Goal: Book appointment/travel/reservation

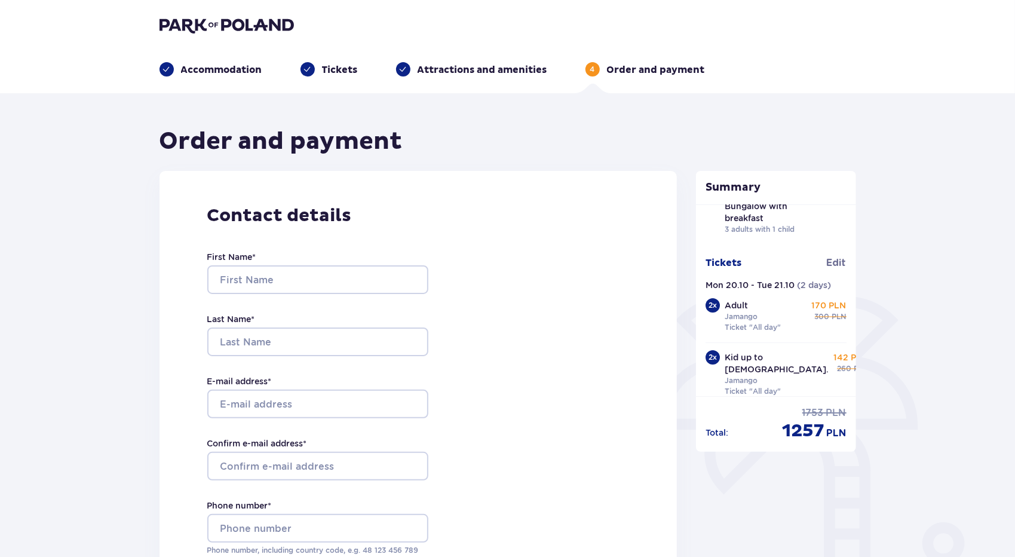
click at [228, 13] on header "Accommodation Tickets Attractions and amenities 4 Order and payment" at bounding box center [507, 46] width 1015 height 93
click at [229, 26] on img at bounding box center [226, 25] width 134 height 17
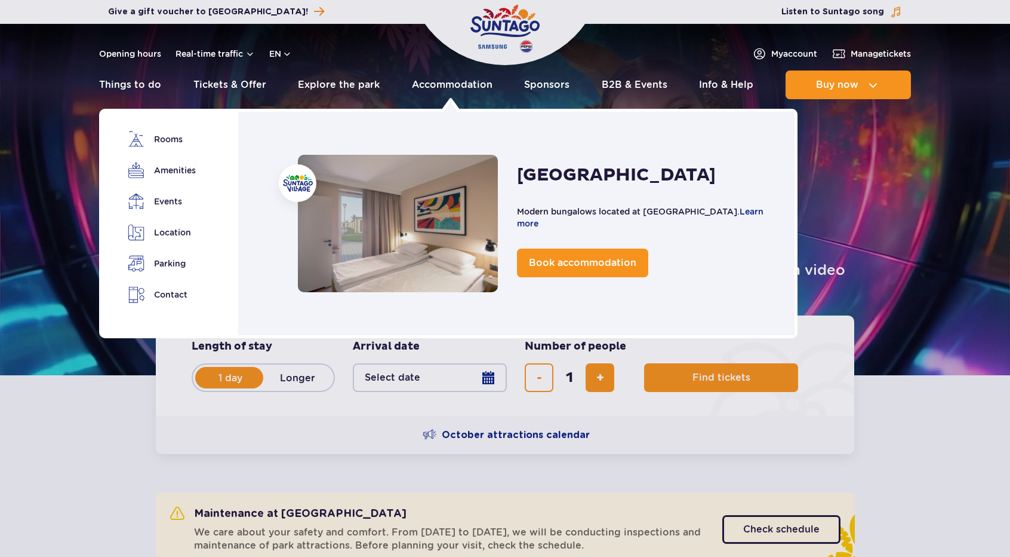
click at [445, 80] on link "Accommodation" at bounding box center [452, 84] width 81 height 29
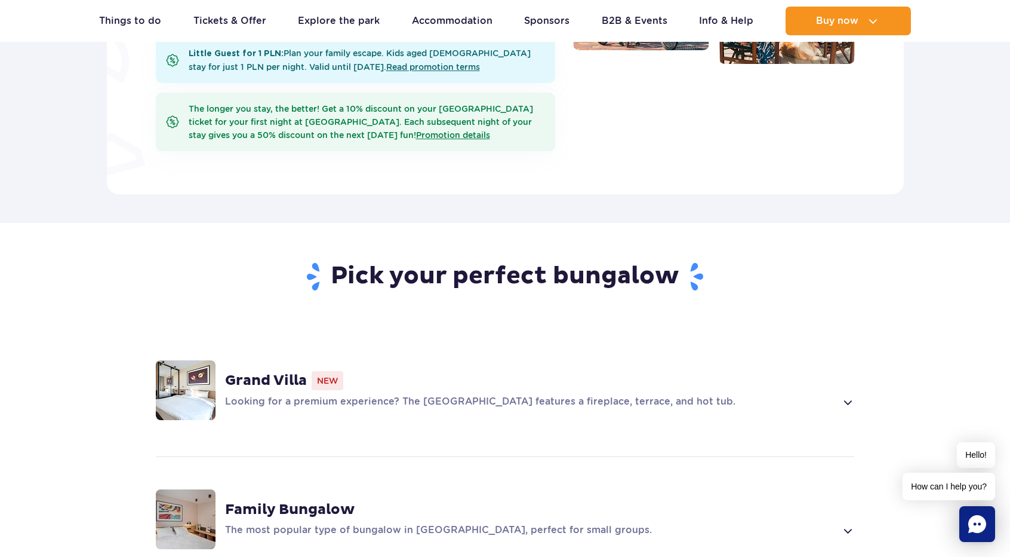
scroll to position [717, 0]
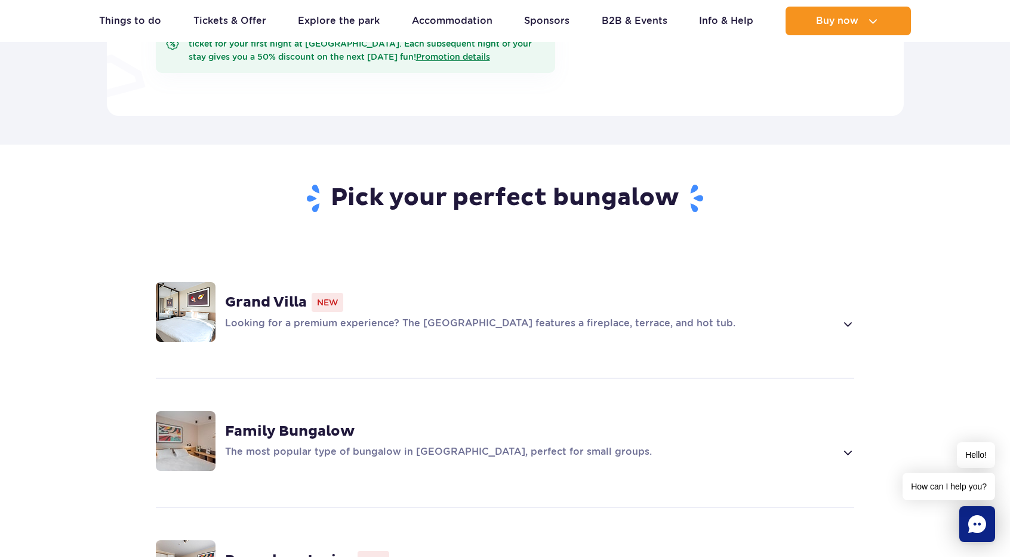
click at [836, 317] on div "Looking for a premium experience? The Grand Villa features a fireplace, terrace…" at bounding box center [539, 324] width 629 height 14
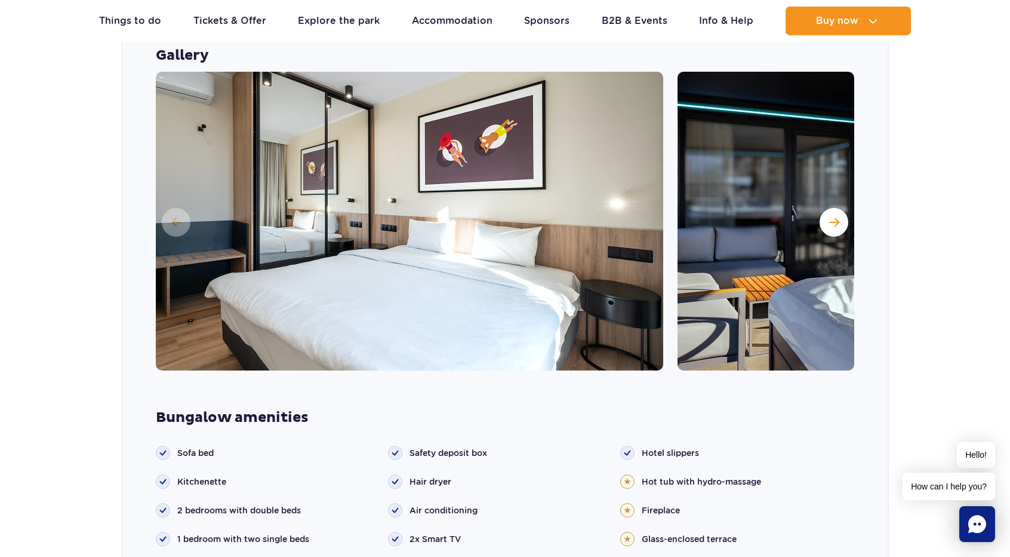
scroll to position [1249, 0]
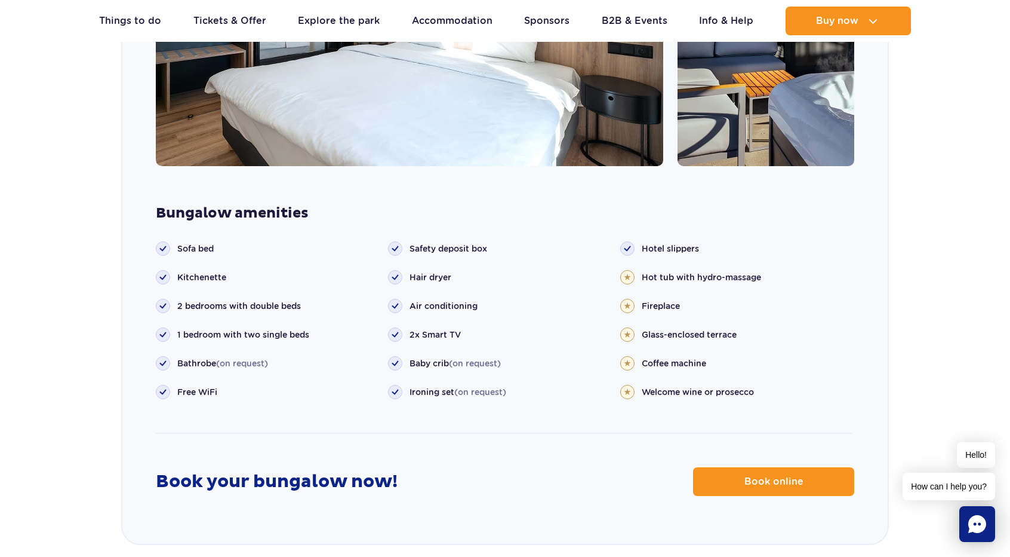
click at [752, 477] on span "Book online" at bounding box center [774, 482] width 59 height 10
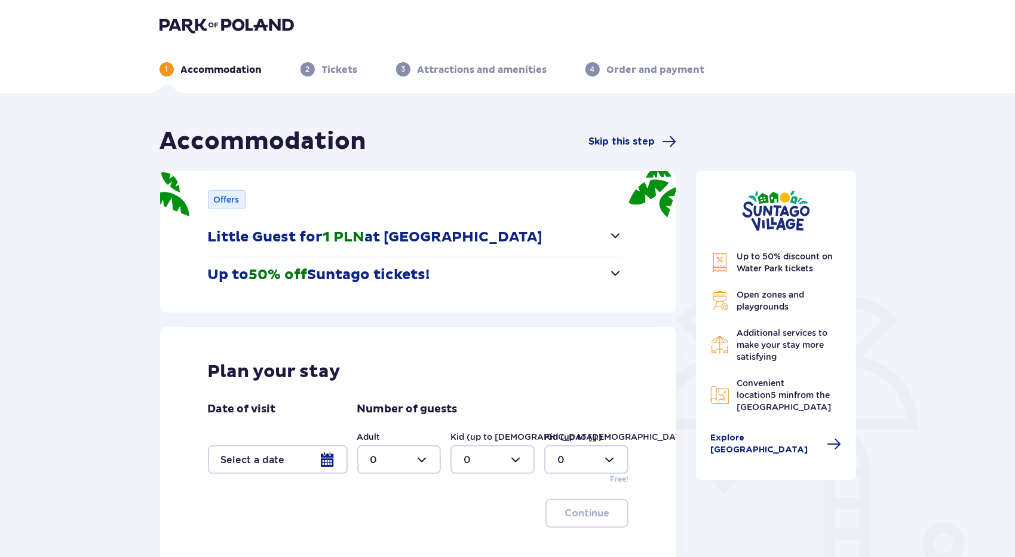
scroll to position [119, 0]
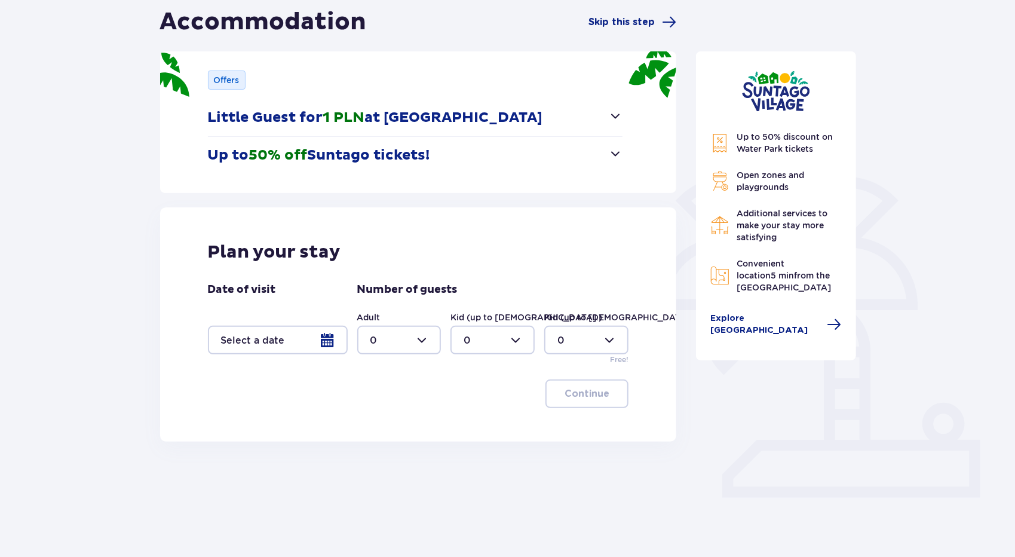
click at [330, 339] on div at bounding box center [278, 339] width 140 height 29
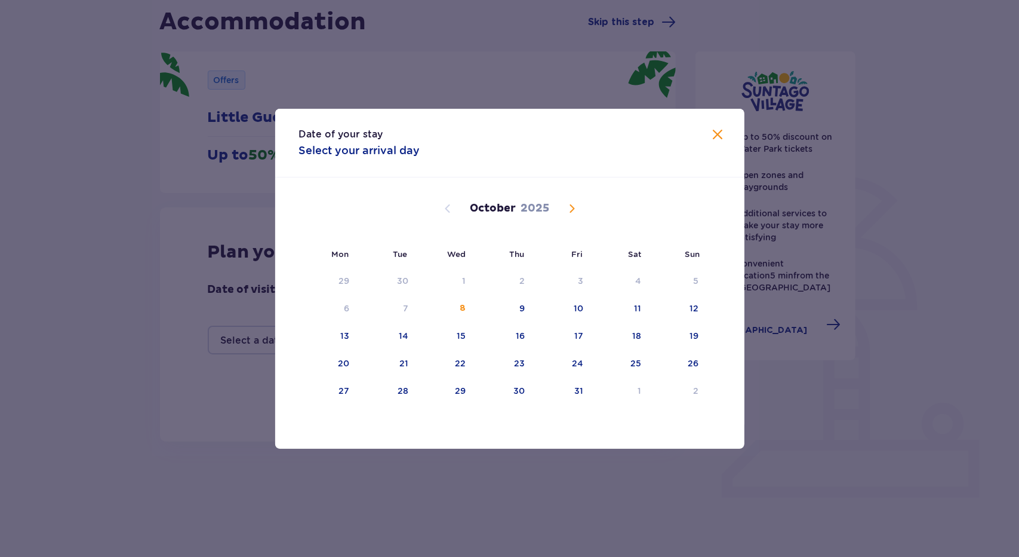
click at [332, 357] on div "20" at bounding box center [328, 364] width 59 height 26
click at [402, 356] on div "21" at bounding box center [387, 364] width 59 height 26
type input "[DATE] - [DATE]"
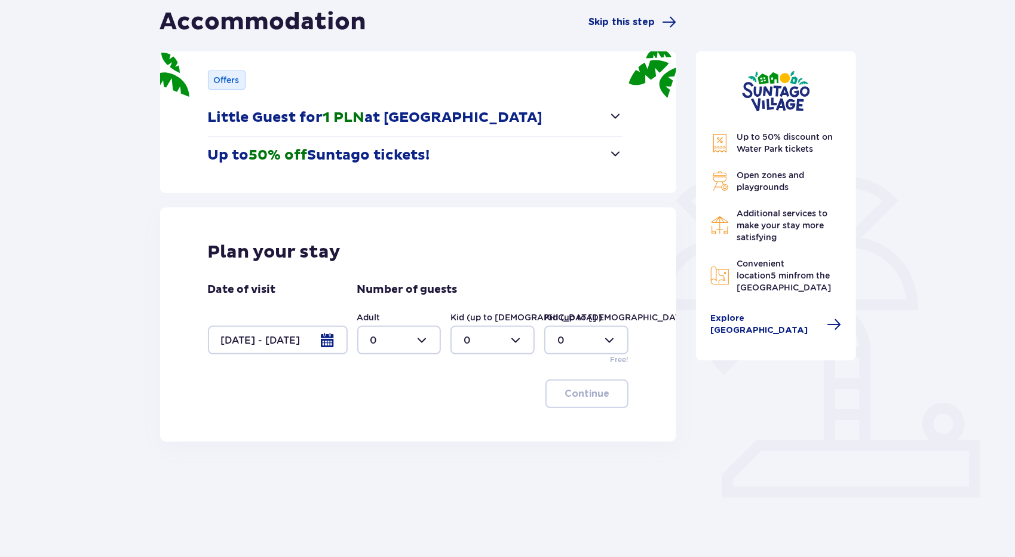
click at [407, 337] on div at bounding box center [399, 339] width 84 height 29
drag, startPoint x: 374, startPoint y: 444, endPoint x: 420, endPoint y: 394, distance: 68.0
click at [374, 444] on span "3" at bounding box center [399, 450] width 82 height 25
type input "3"
click at [480, 334] on div at bounding box center [492, 339] width 84 height 29
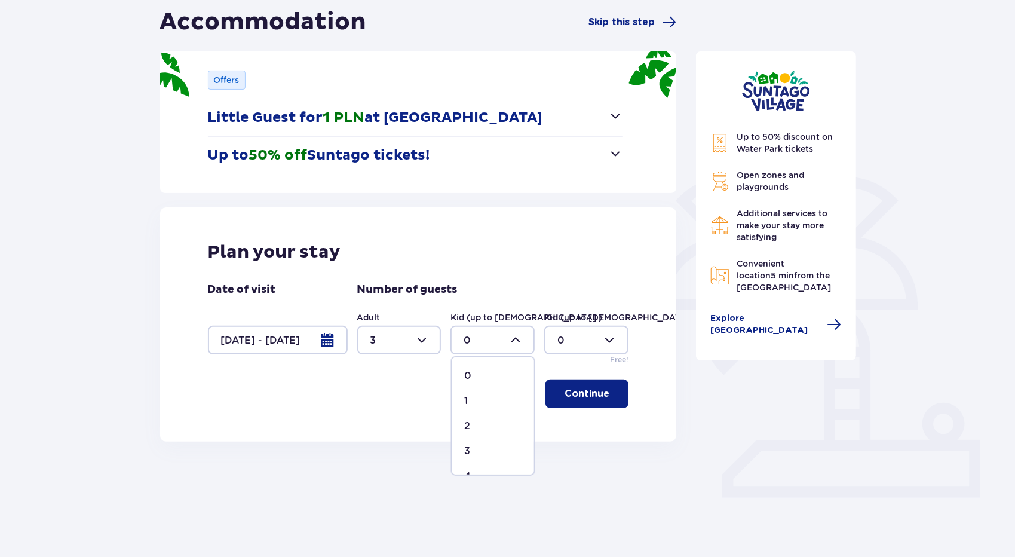
click at [474, 407] on div "1" at bounding box center [493, 400] width 58 height 13
type input "1"
click at [610, 377] on div "Plan your stay Date of visit [DATE] - [DATE] Number of guests Adult 3 Kid (up t…" at bounding box center [418, 324] width 517 height 234
click at [589, 391] on p "Continue" at bounding box center [586, 393] width 45 height 13
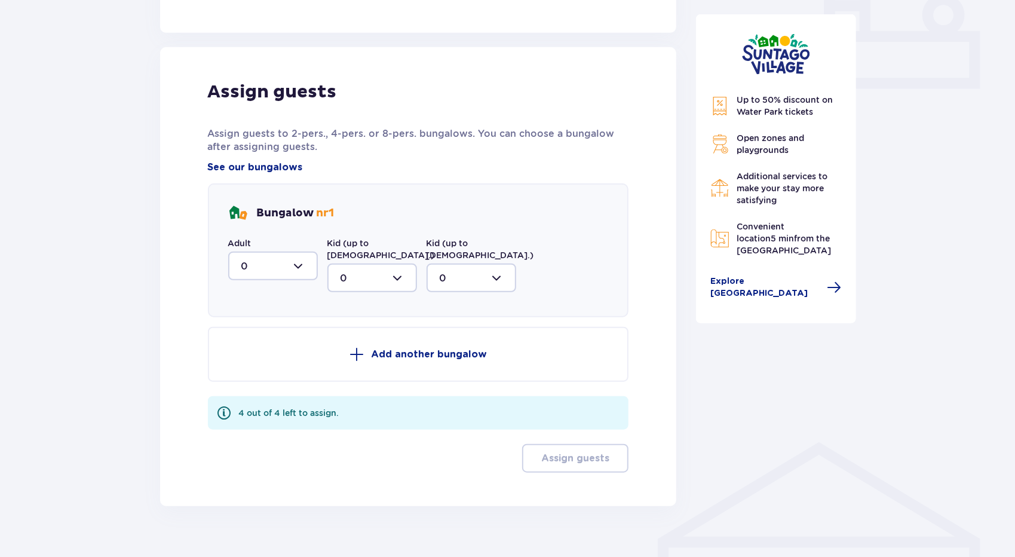
scroll to position [536, 0]
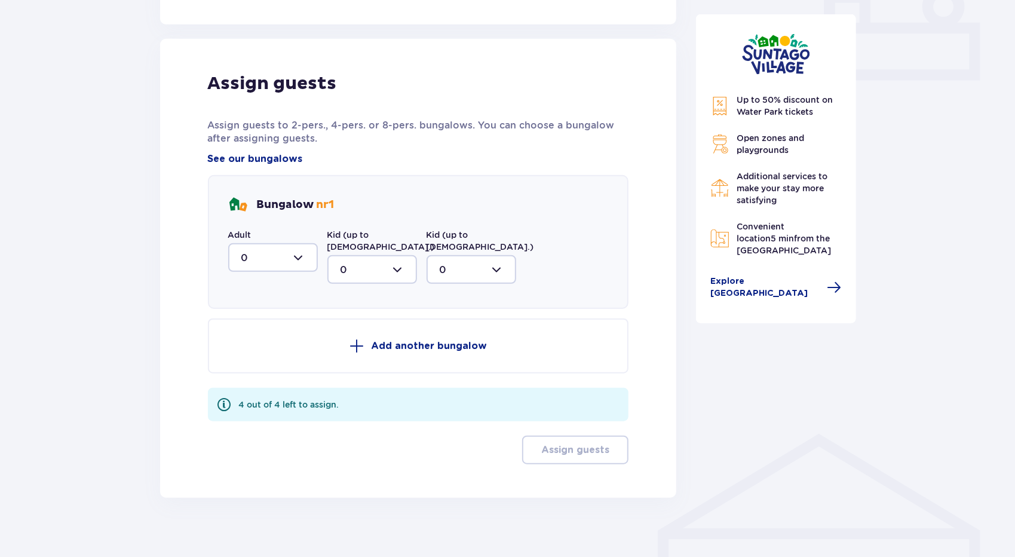
click at [297, 265] on div at bounding box center [273, 257] width 90 height 29
click at [260, 364] on div "3" at bounding box center [272, 368] width 63 height 13
type input "3"
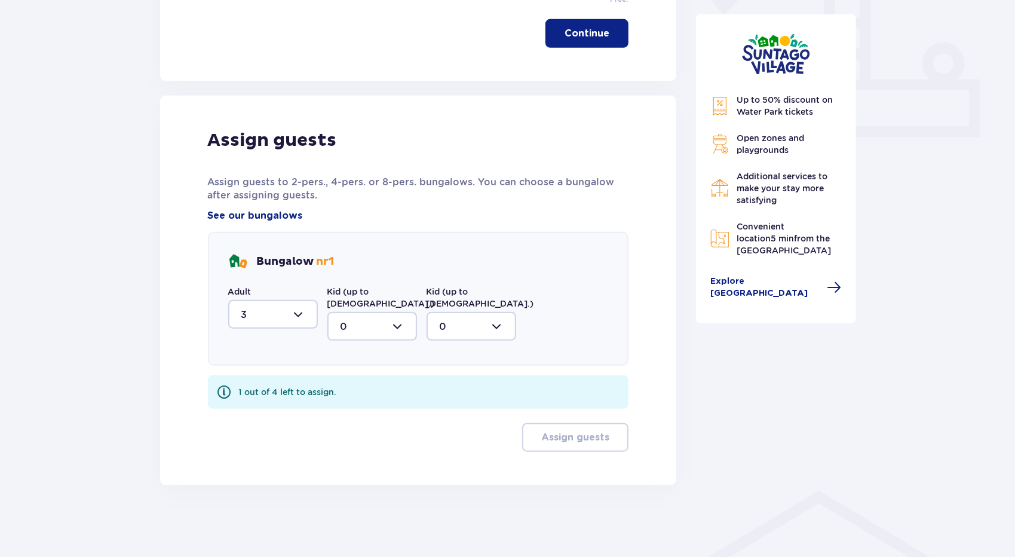
scroll to position [467, 0]
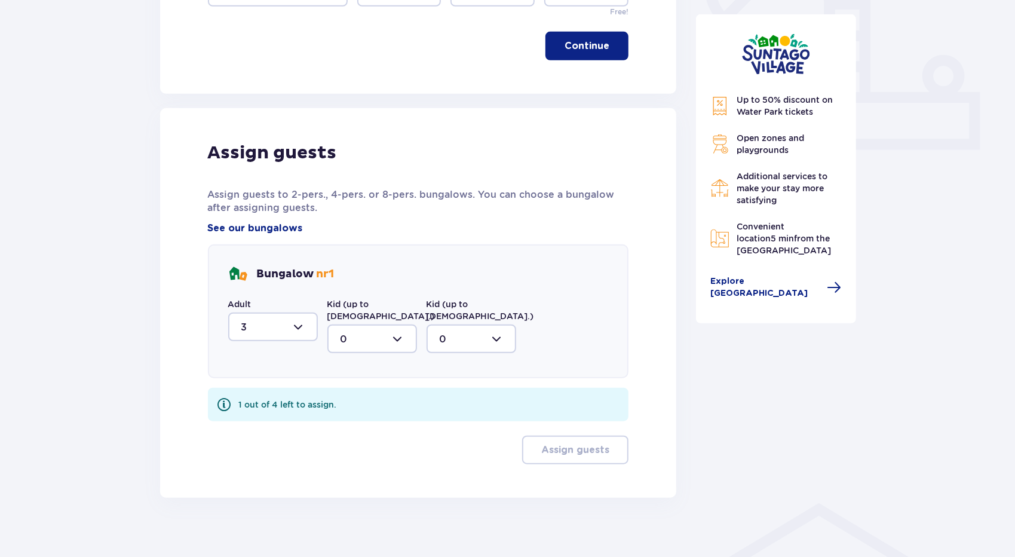
click at [351, 324] on div at bounding box center [372, 338] width 90 height 29
click at [367, 397] on span "1" at bounding box center [371, 400] width 87 height 25
type input "1"
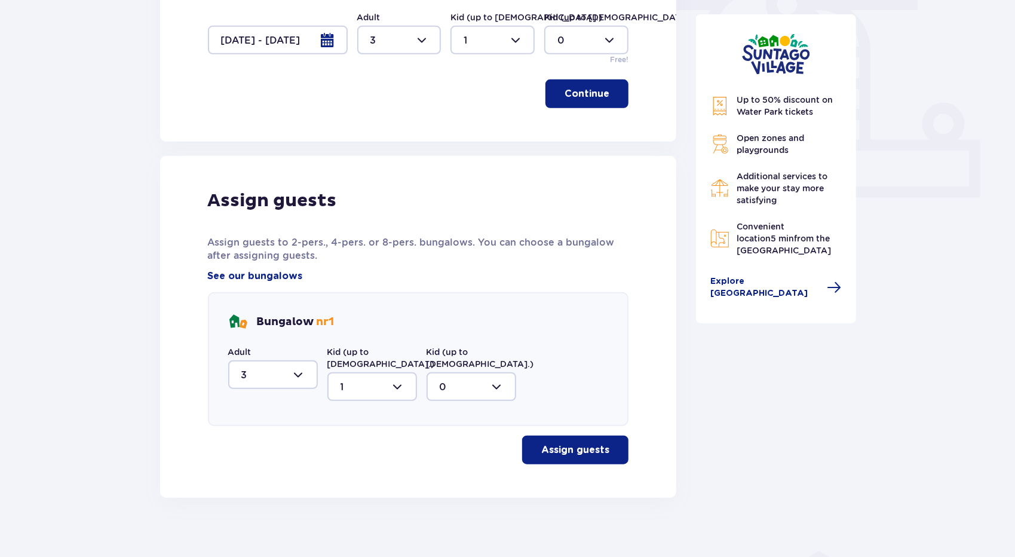
click at [607, 443] on span "button" at bounding box center [611, 450] width 14 height 14
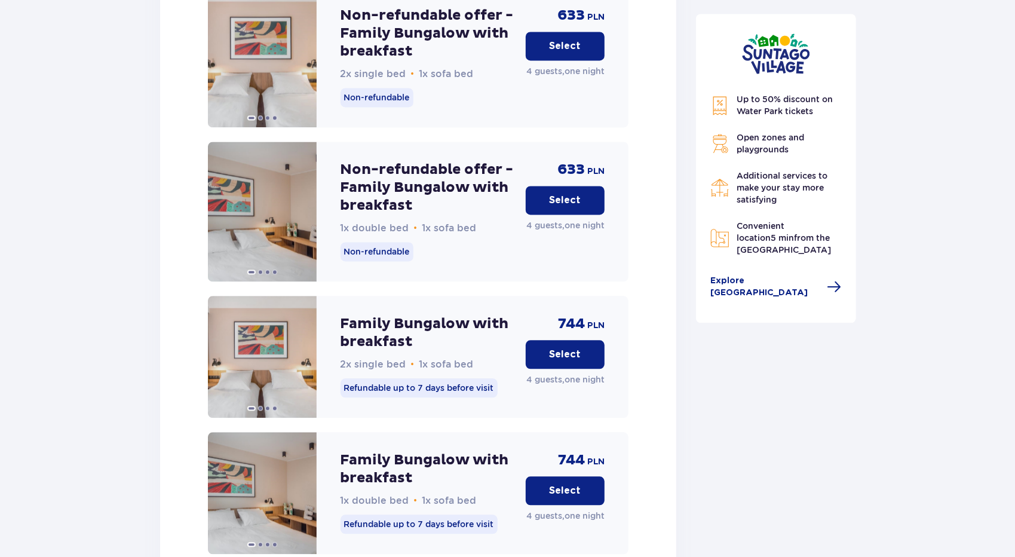
scroll to position [1623, 0]
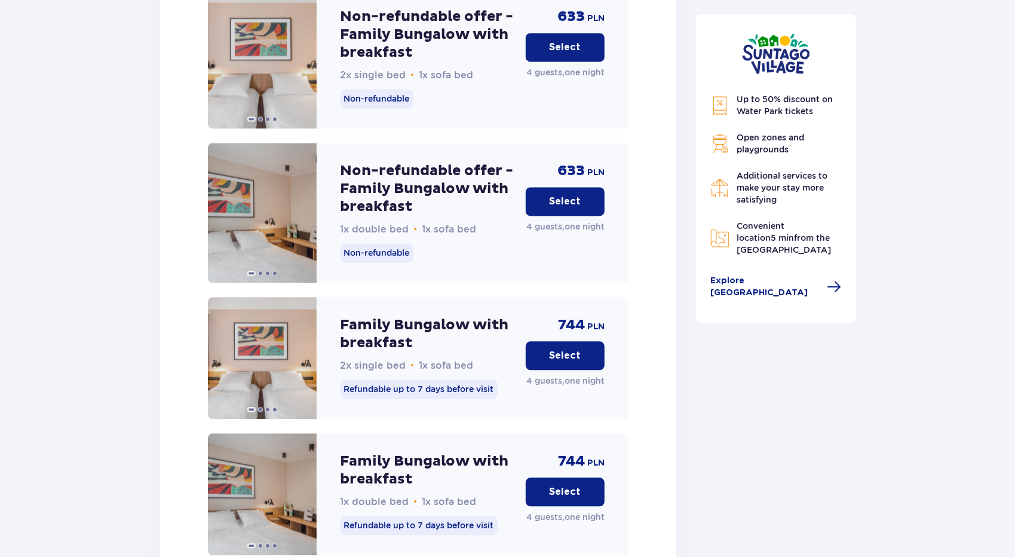
click at [546, 187] on button "Select" at bounding box center [565, 201] width 79 height 29
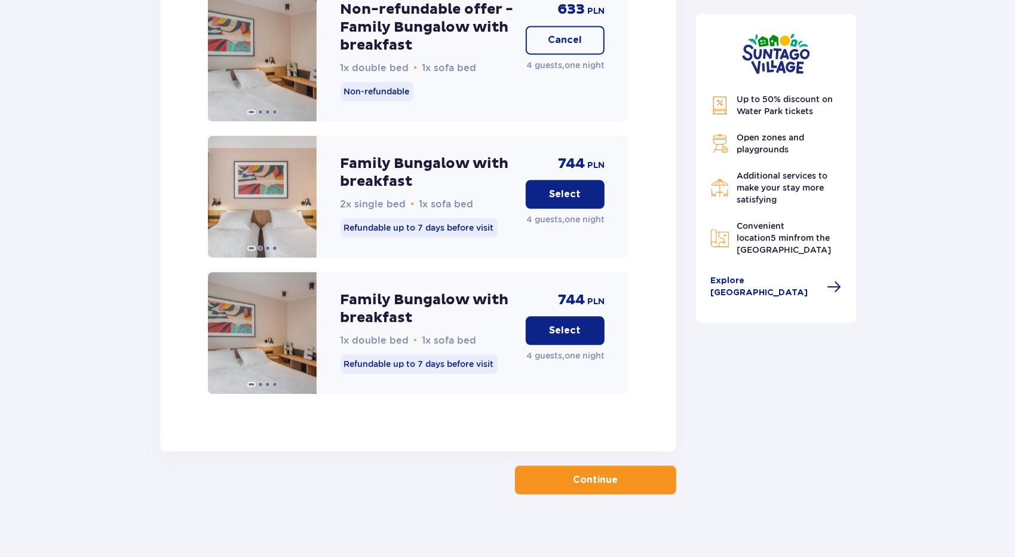
scroll to position [1786, 0]
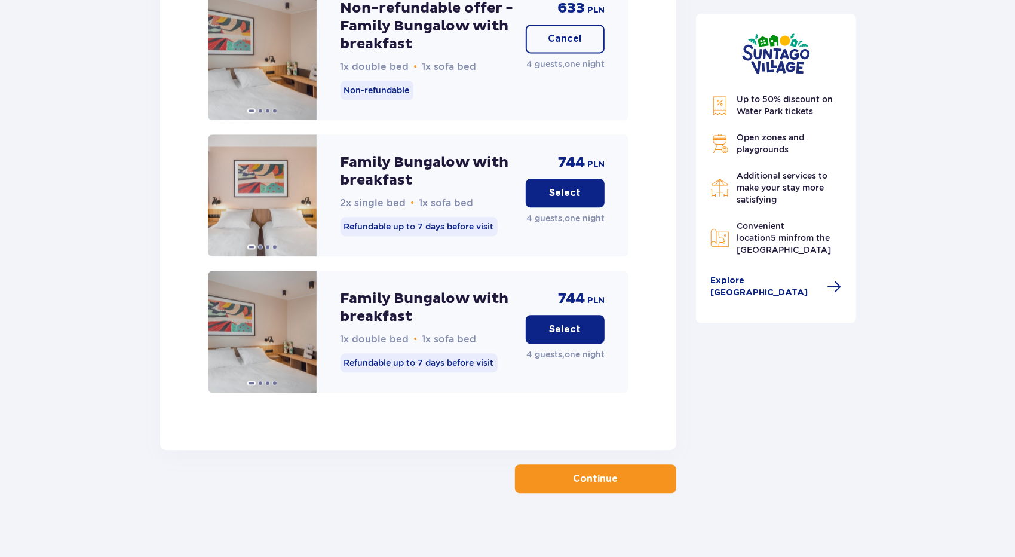
click at [597, 475] on p "Continue" at bounding box center [595, 478] width 45 height 13
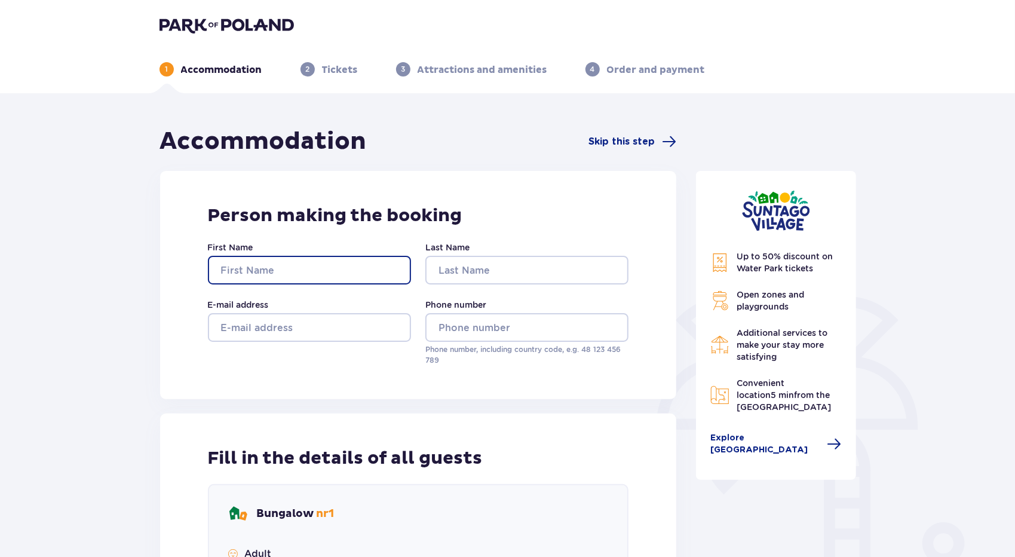
click at [390, 267] on input "First Name" at bounding box center [309, 270] width 203 height 29
type input "[PERSON_NAME]"
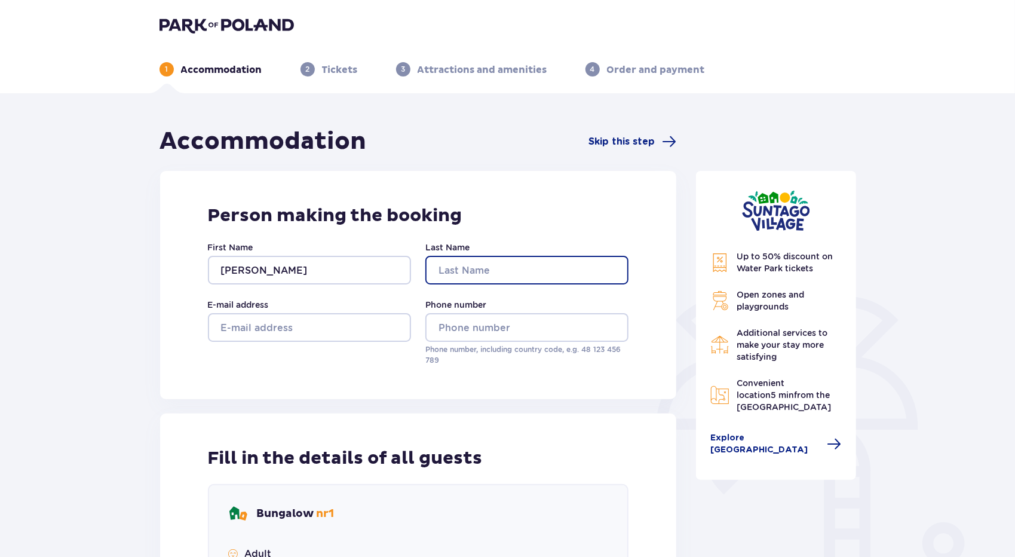
click at [452, 261] on input "Last Name" at bounding box center [526, 270] width 203 height 29
type input "Ziluka"
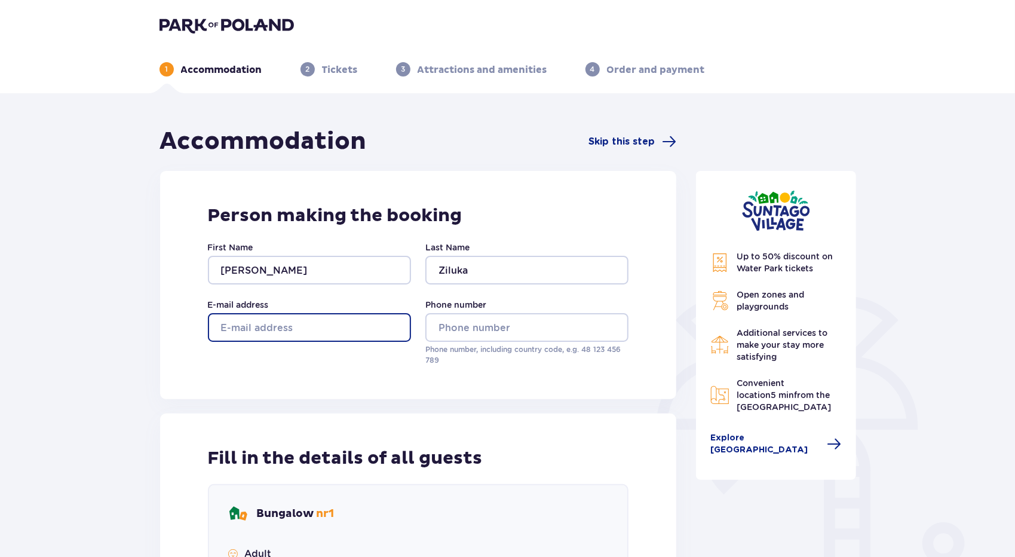
click at [355, 323] on input "E-mail address" at bounding box center [309, 327] width 203 height 29
type input "[EMAIL_ADDRESS][DOMAIN_NAME]"
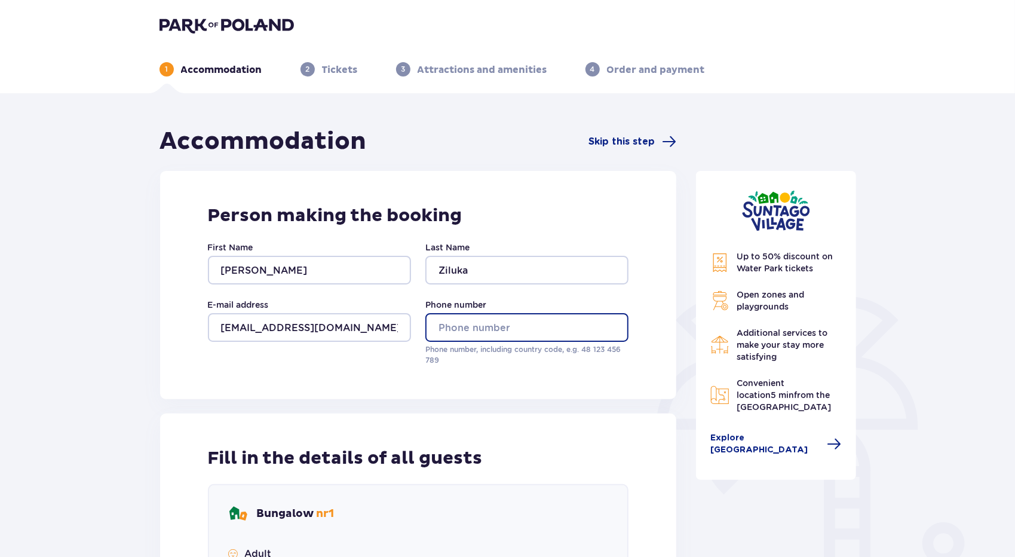
click at [443, 327] on input "Phone number" at bounding box center [526, 327] width 203 height 29
type input "0037127038115"
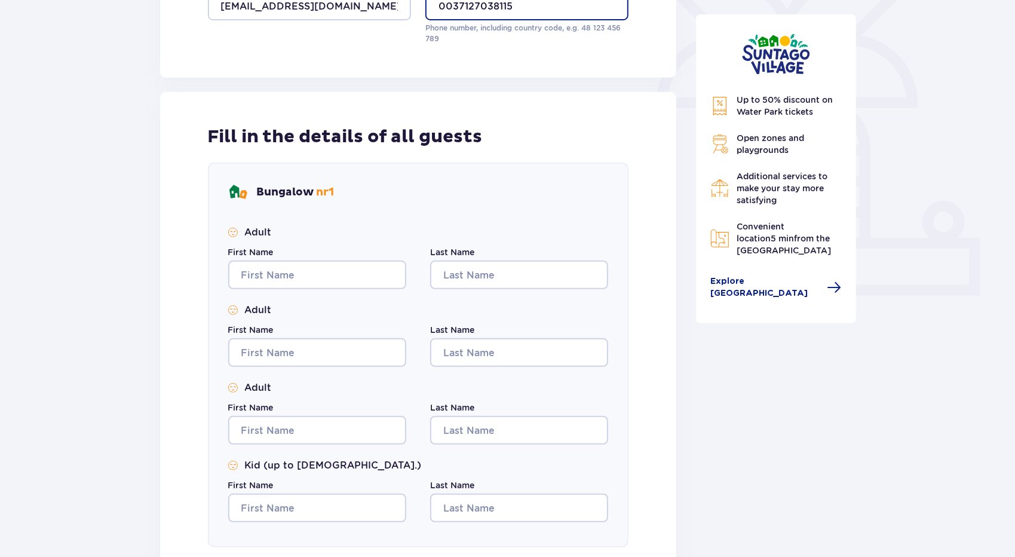
scroll to position [358, 0]
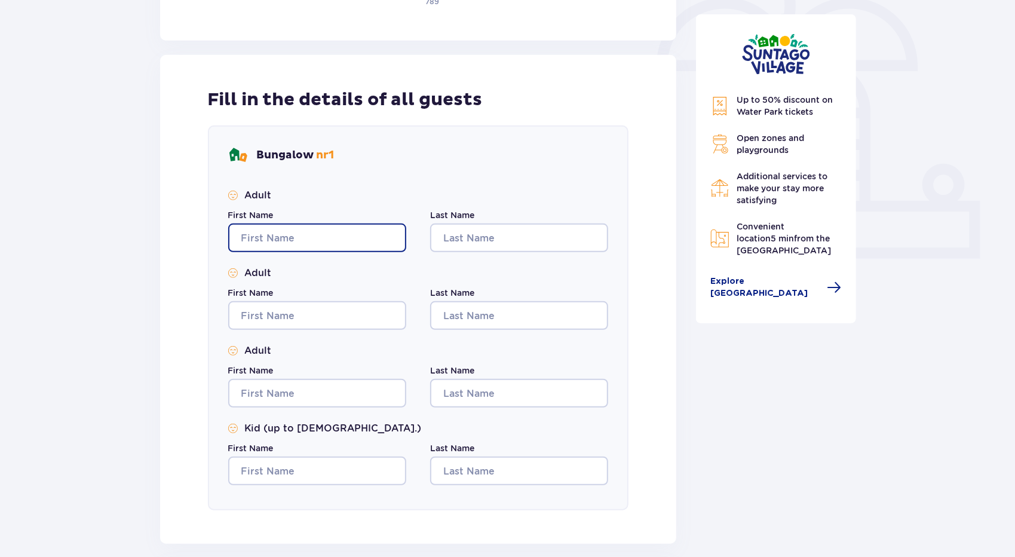
click at [333, 225] on input "First Name" at bounding box center [317, 237] width 178 height 29
type input "[PERSON_NAME]"
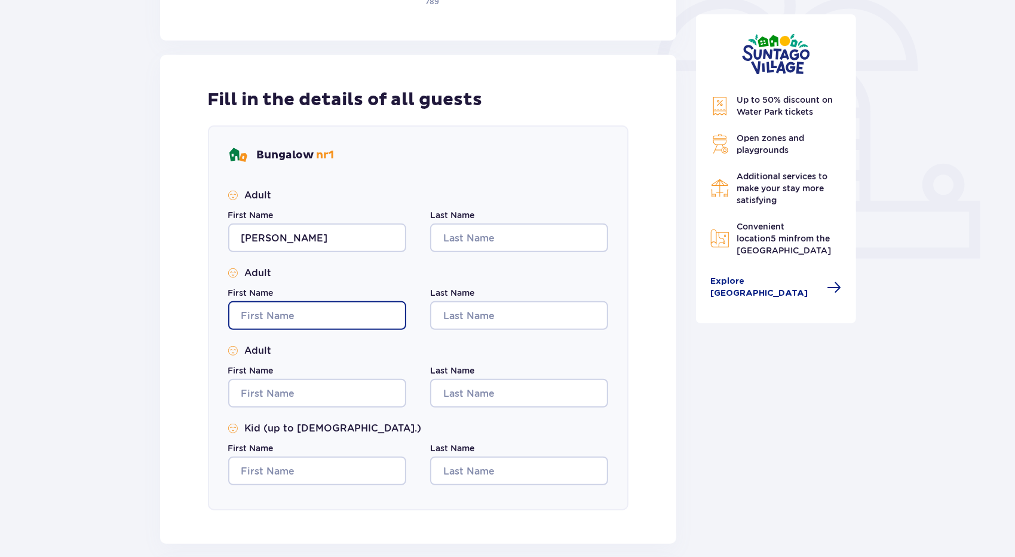
click at [296, 312] on input "First Name" at bounding box center [317, 315] width 178 height 29
type input "[PERSON_NAME]"
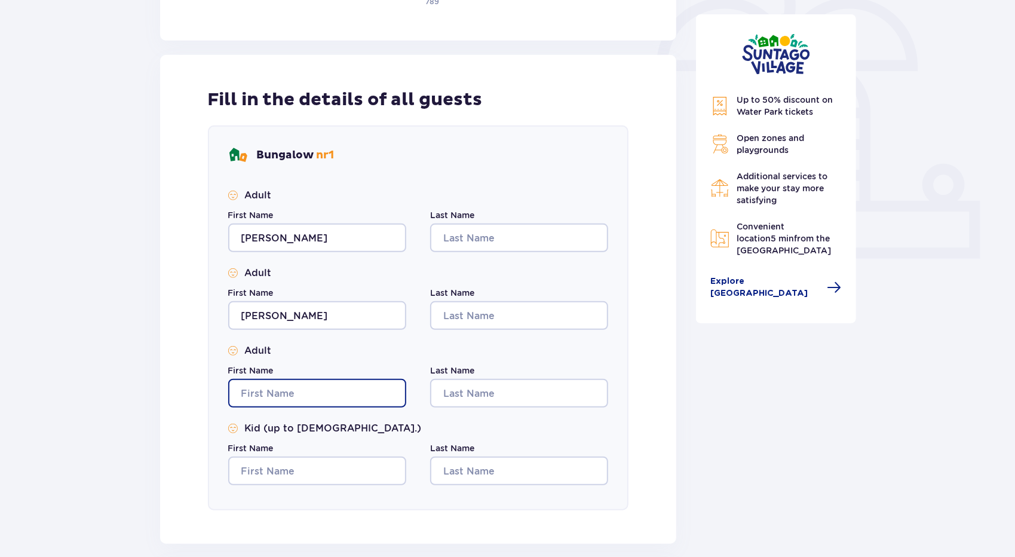
click at [290, 397] on input "First Name" at bounding box center [317, 393] width 178 height 29
type input "Nellija"
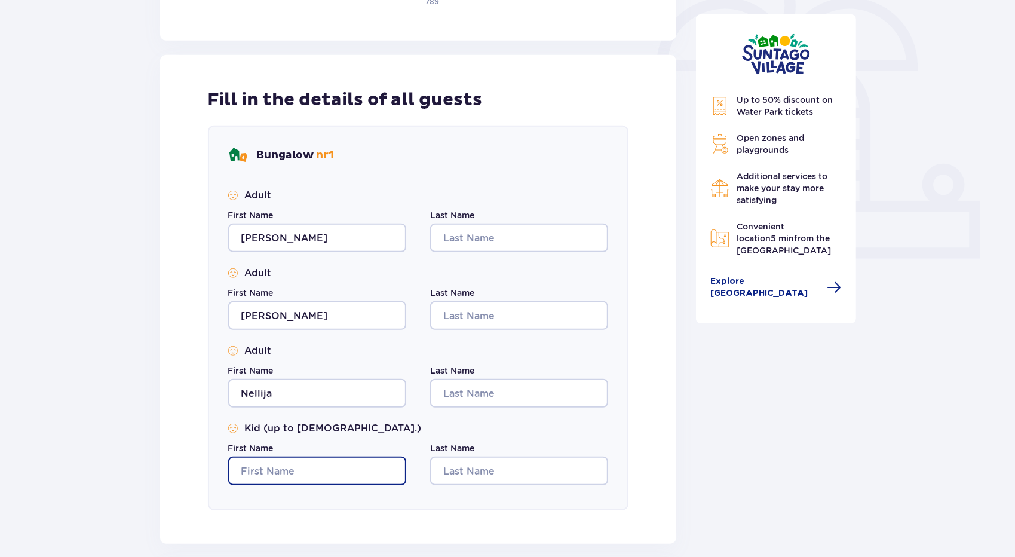
click at [275, 478] on input "First Name" at bounding box center [317, 470] width 178 height 29
type input "[PERSON_NAME]"
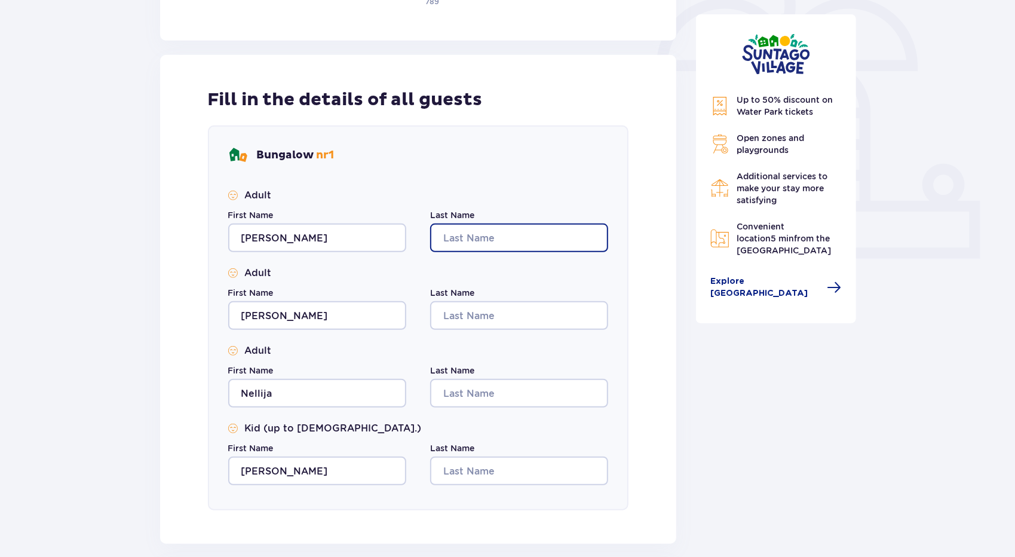
click at [478, 238] on input "Last Name" at bounding box center [519, 237] width 178 height 29
type input "Ziluka"
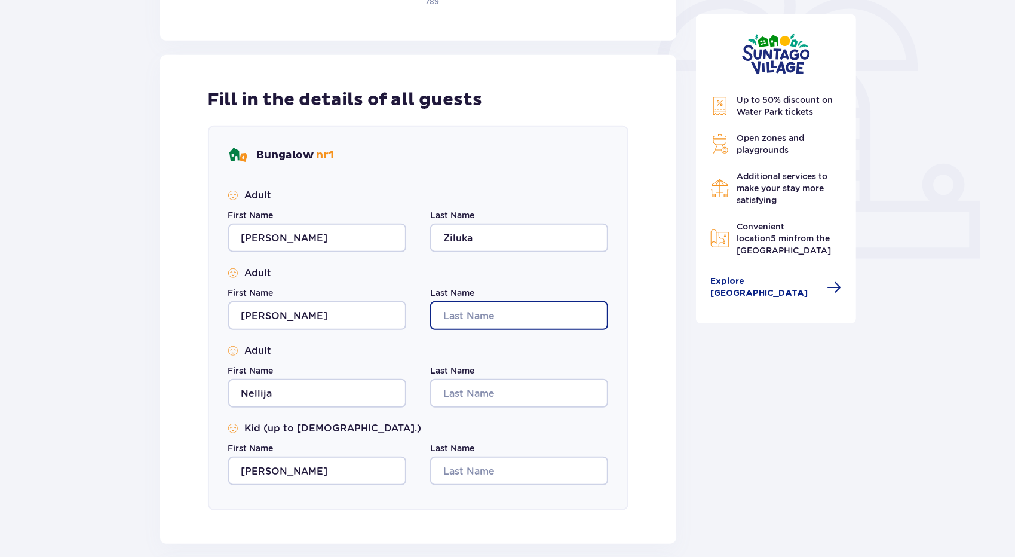
click at [478, 322] on input "Last Name" at bounding box center [519, 315] width 178 height 29
type input "Ziluks"
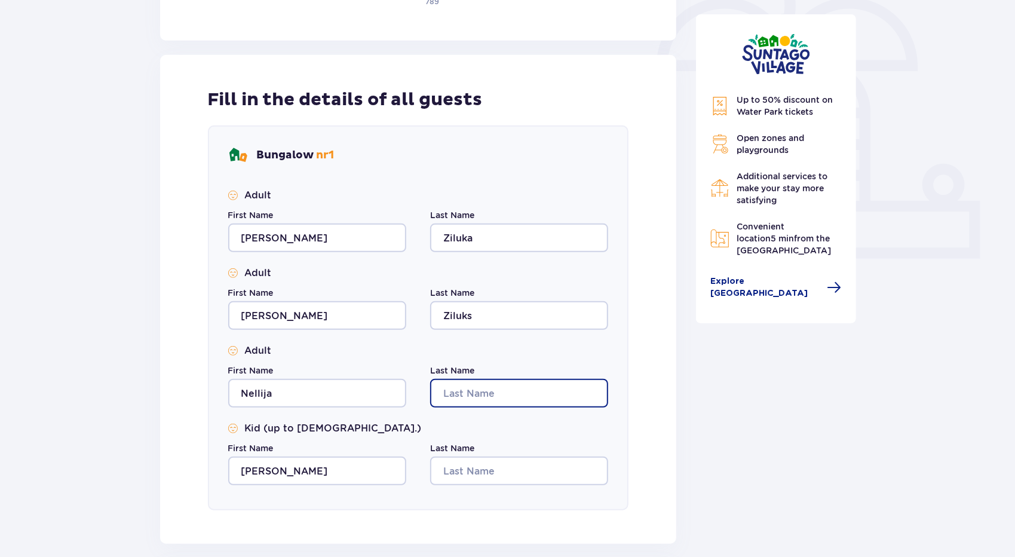
click at [469, 396] on input "Last Name" at bounding box center [519, 393] width 178 height 29
type input "Ziluka"
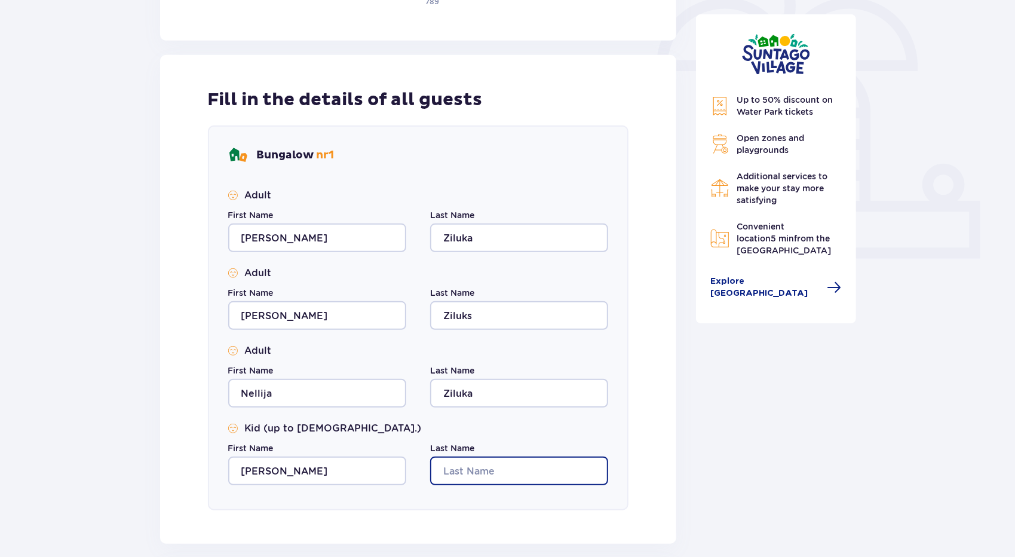
click at [495, 467] on input "Last Name" at bounding box center [519, 470] width 178 height 29
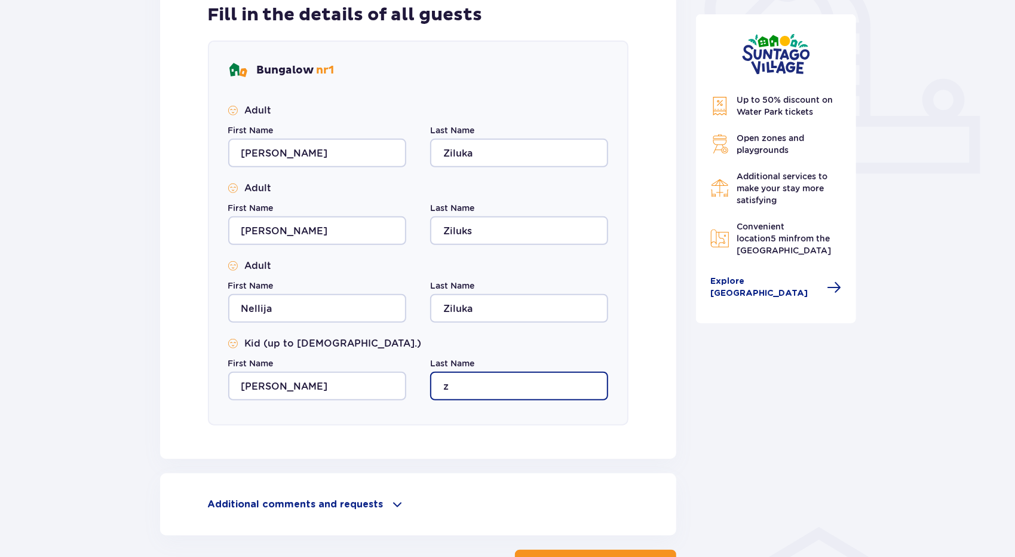
scroll to position [478, 0]
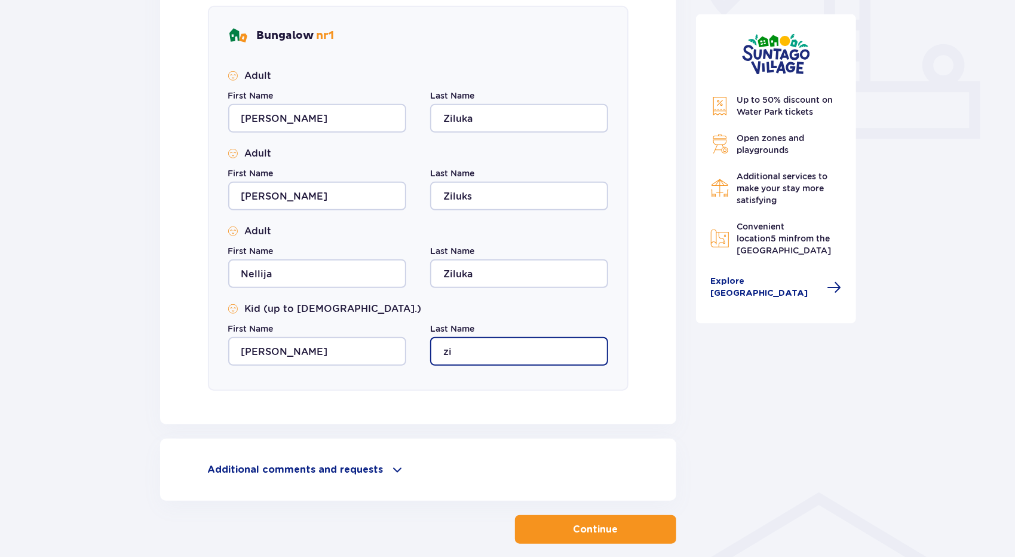
type input "Ziluks"
click at [561, 529] on button "Continue" at bounding box center [595, 529] width 161 height 29
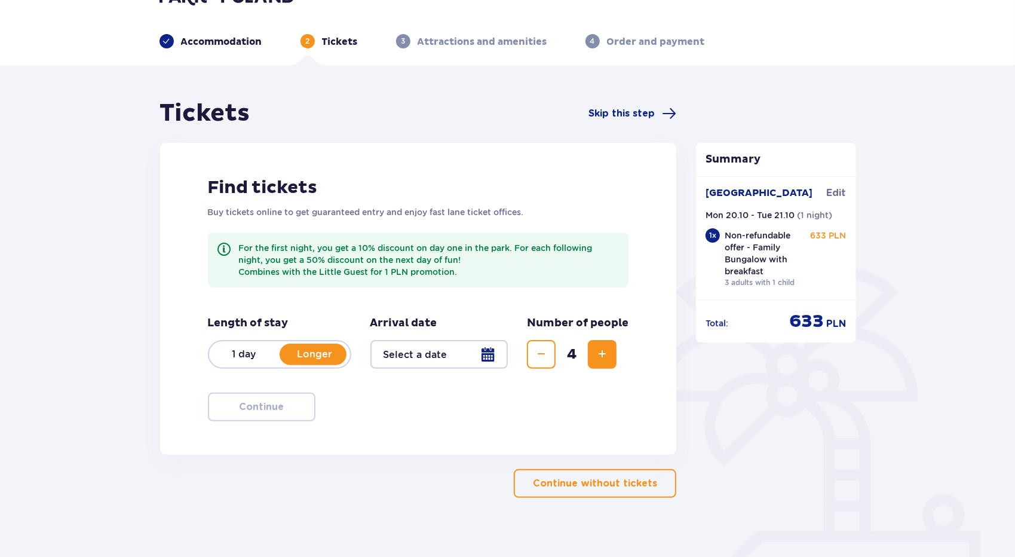
scroll to position [38, 0]
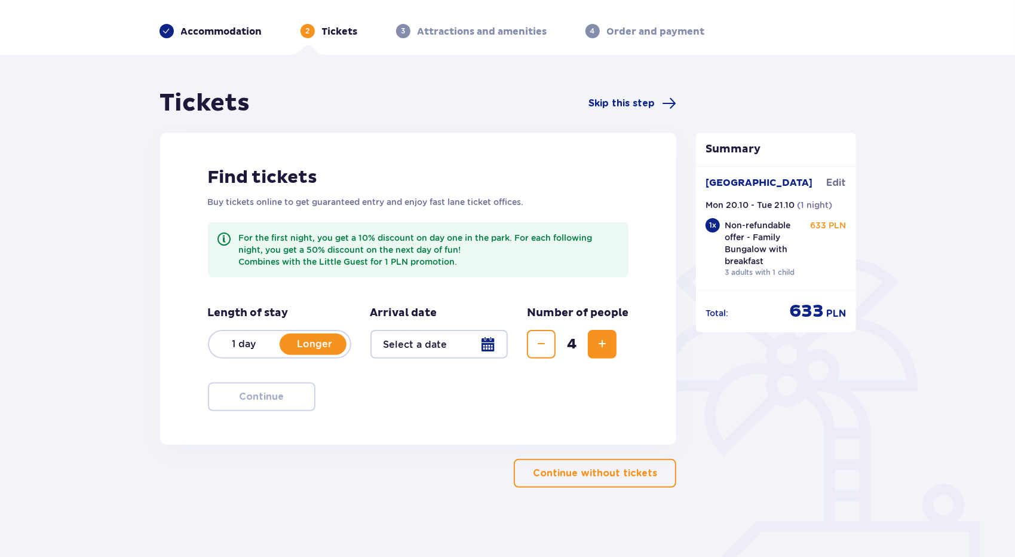
click at [451, 335] on div at bounding box center [439, 344] width 138 height 29
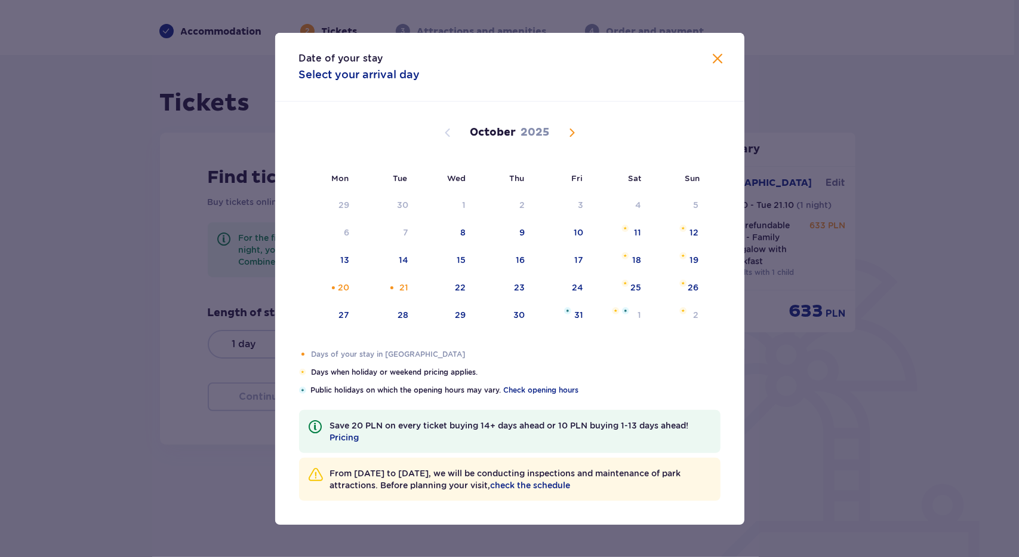
drag, startPoint x: 342, startPoint y: 285, endPoint x: 388, endPoint y: 285, distance: 46.0
click at [342, 285] on div "20" at bounding box center [343, 287] width 11 height 12
click at [395, 285] on div "Orange dot" at bounding box center [392, 288] width 8 height 8
type input "[DATE] - [DATE]"
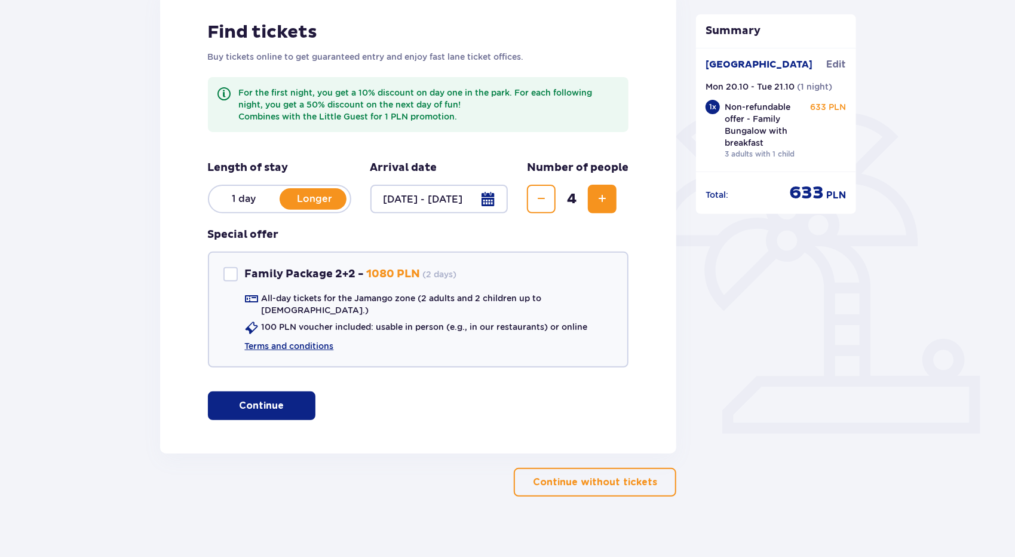
scroll to position [185, 0]
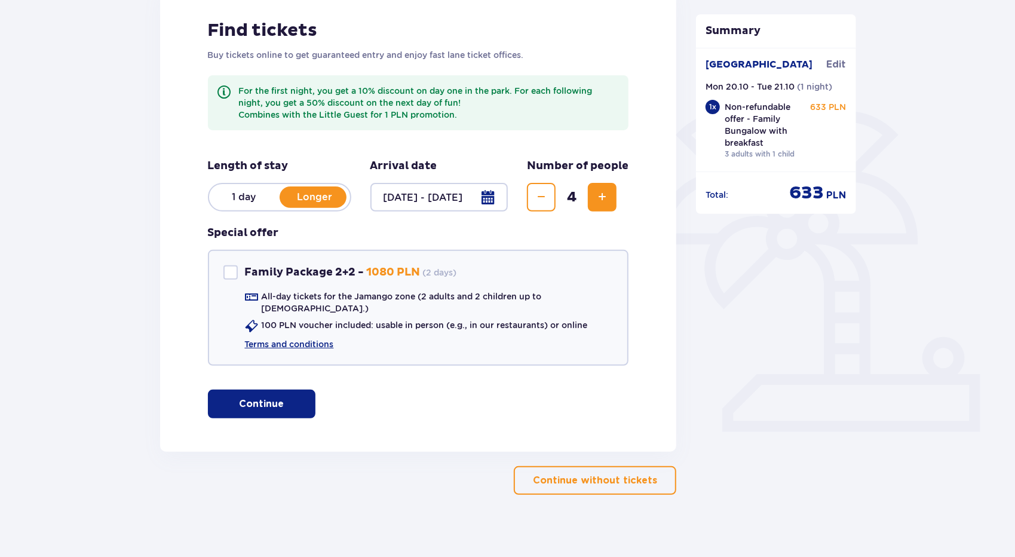
click at [284, 397] on span "button" at bounding box center [286, 404] width 14 height 14
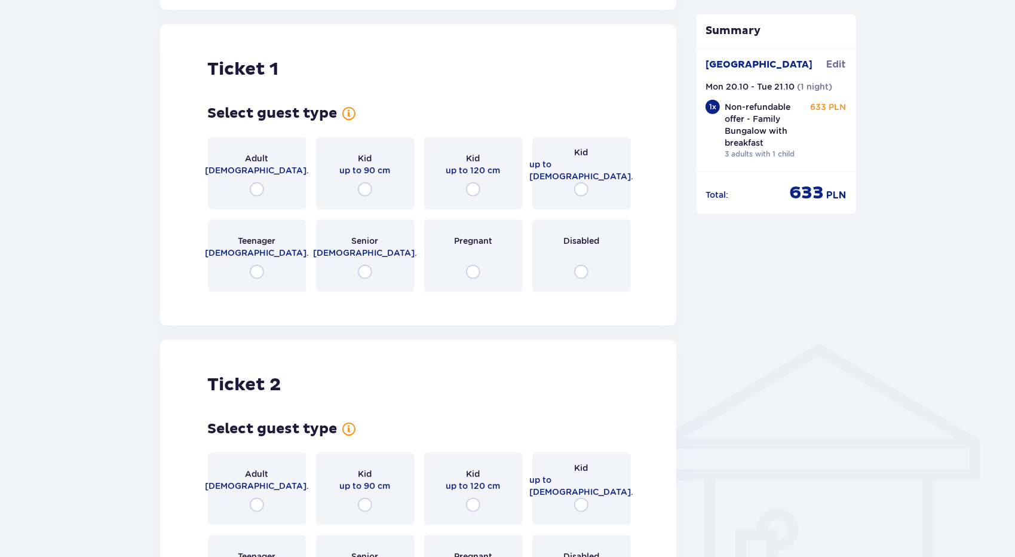
scroll to position [627, 0]
click at [254, 182] on input "radio" at bounding box center [257, 189] width 14 height 14
radio input "true"
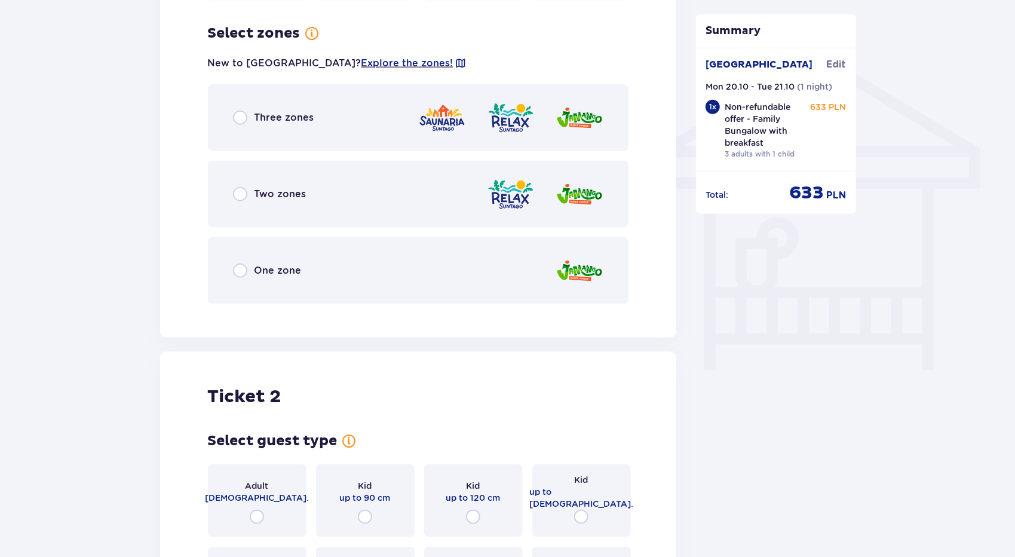
scroll to position [918, 0]
click at [287, 276] on div "One zone" at bounding box center [418, 269] width 421 height 67
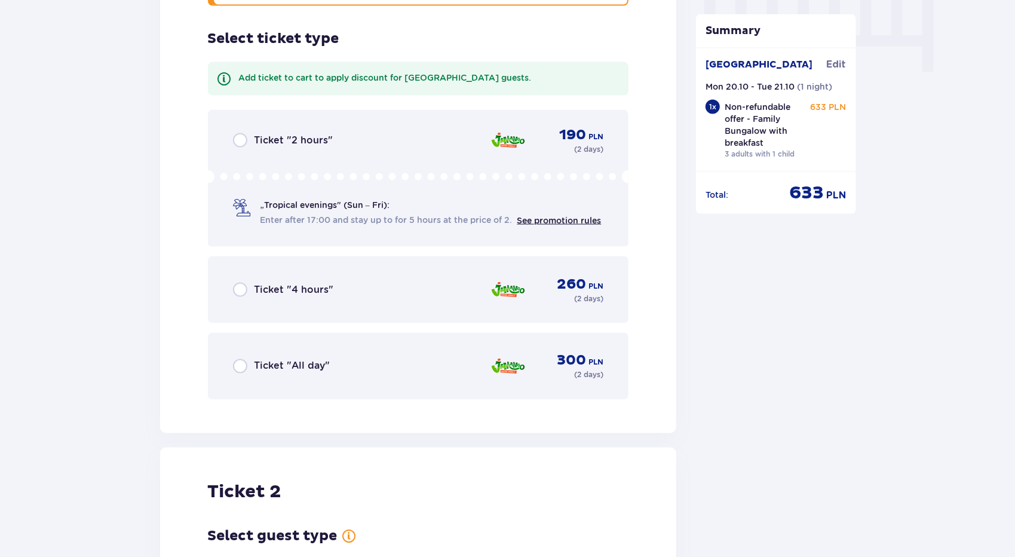
scroll to position [1222, 0]
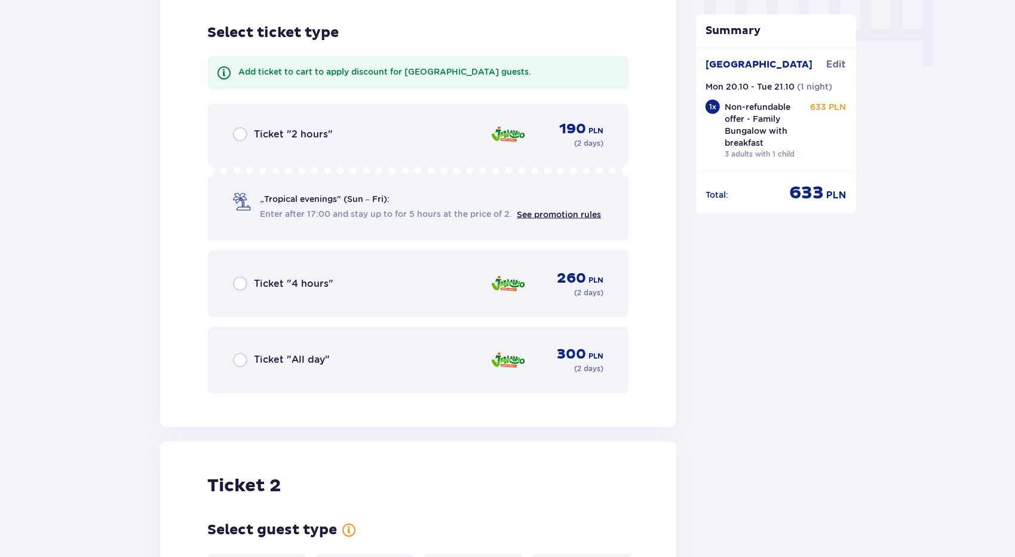
click at [289, 354] on span "Ticket "All day"" at bounding box center [292, 360] width 76 height 13
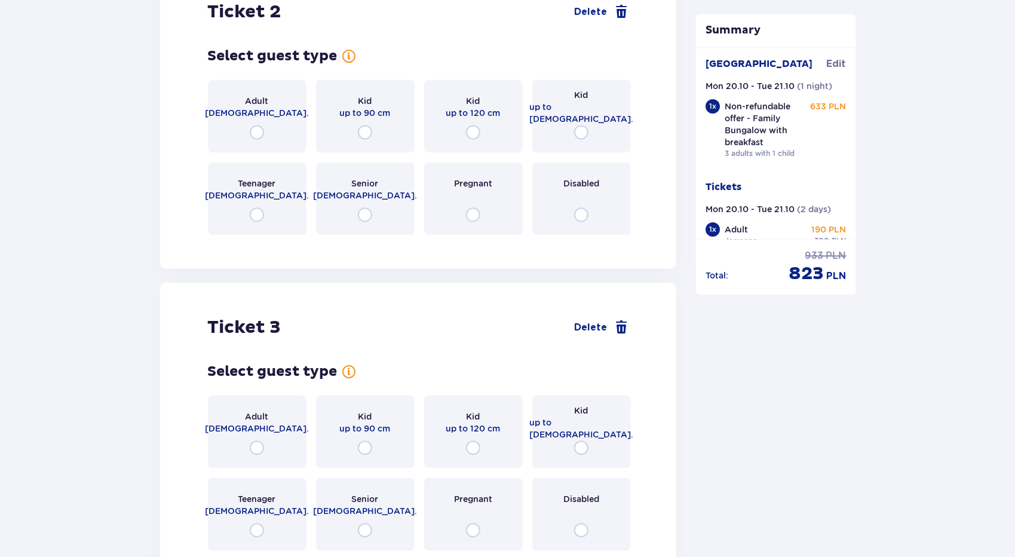
scroll to position [1639, 0]
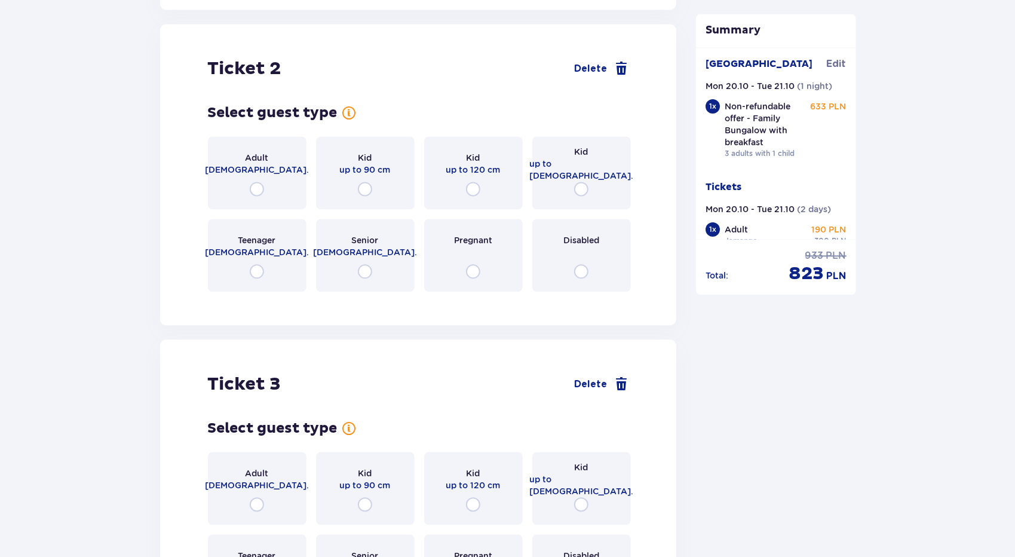
click at [267, 164] on span "[DEMOGRAPHIC_DATA]." at bounding box center [257, 170] width 104 height 12
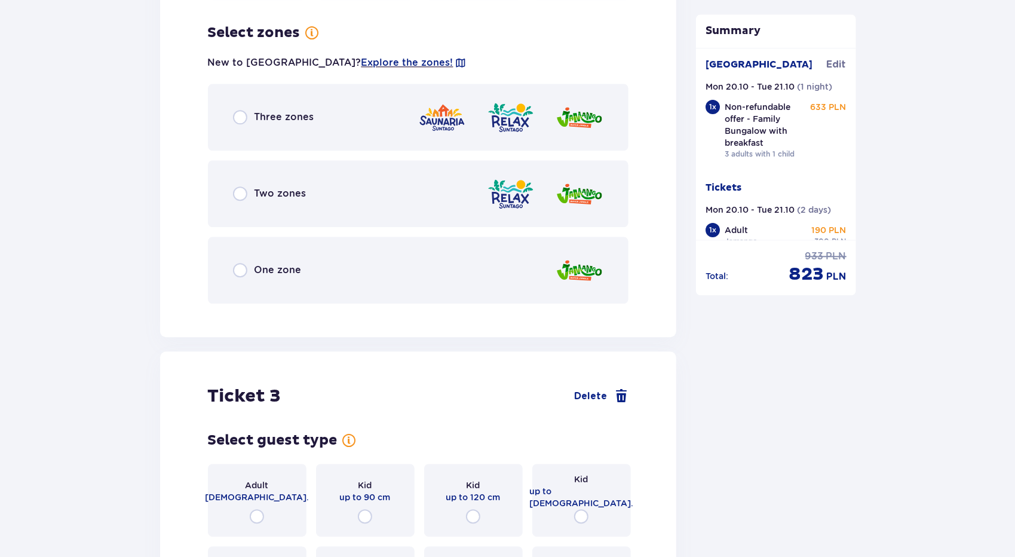
click at [282, 263] on span "One zone" at bounding box center [277, 269] width 47 height 13
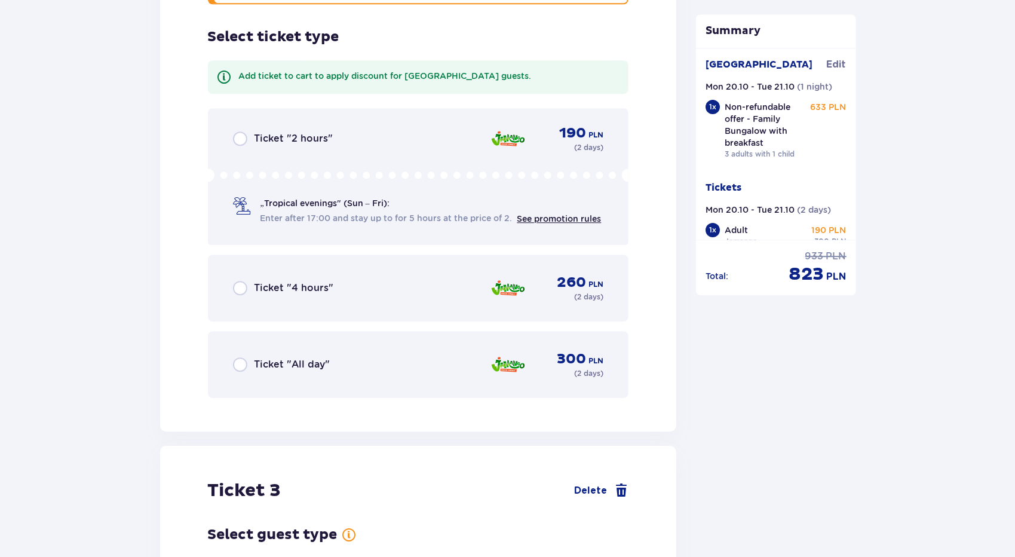
scroll to position [2234, 0]
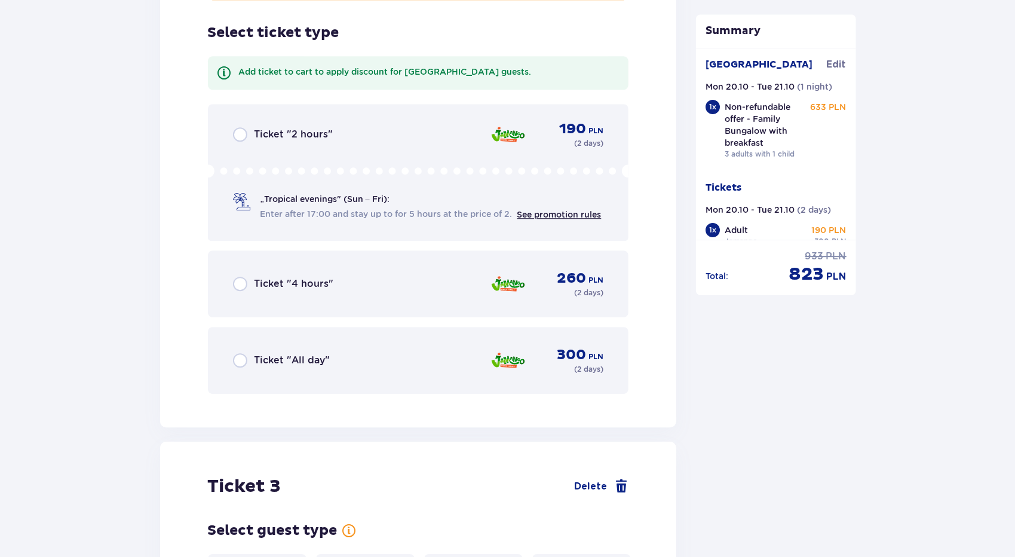
click at [282, 346] on div "Ticket "All day" 300 PLN ( 2 days )" at bounding box center [418, 360] width 371 height 29
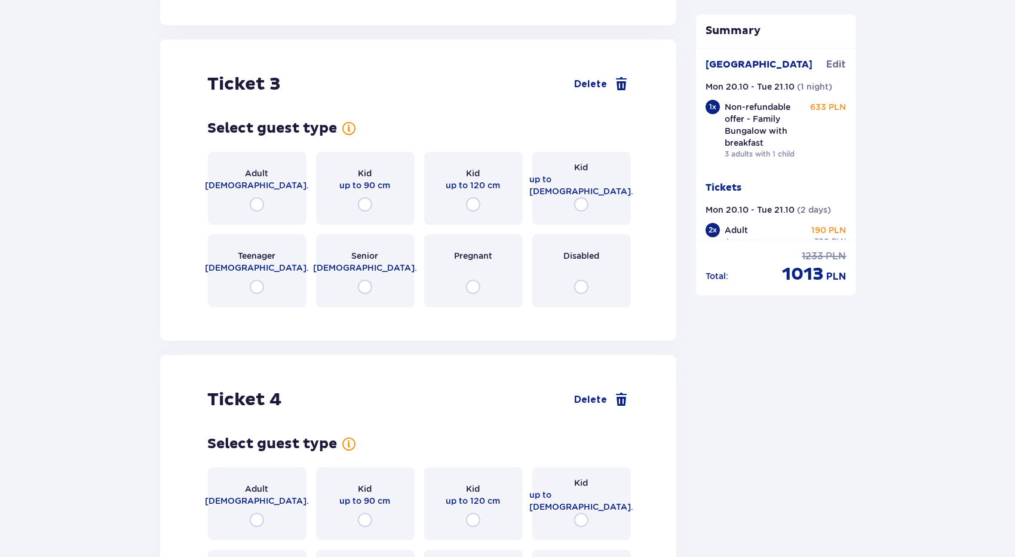
scroll to position [2651, 0]
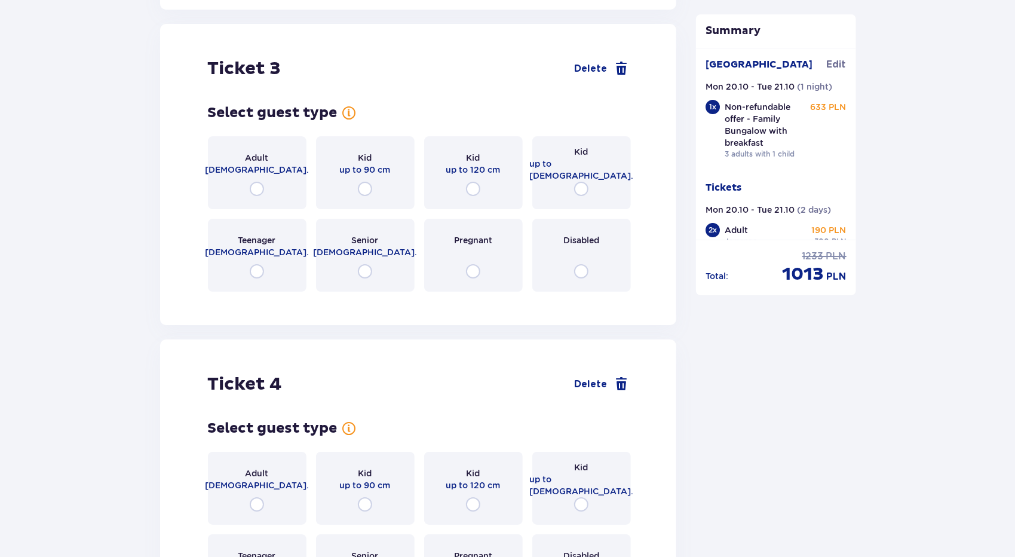
click at [588, 167] on div "Kid up to [DEMOGRAPHIC_DATA]." at bounding box center [581, 172] width 99 height 73
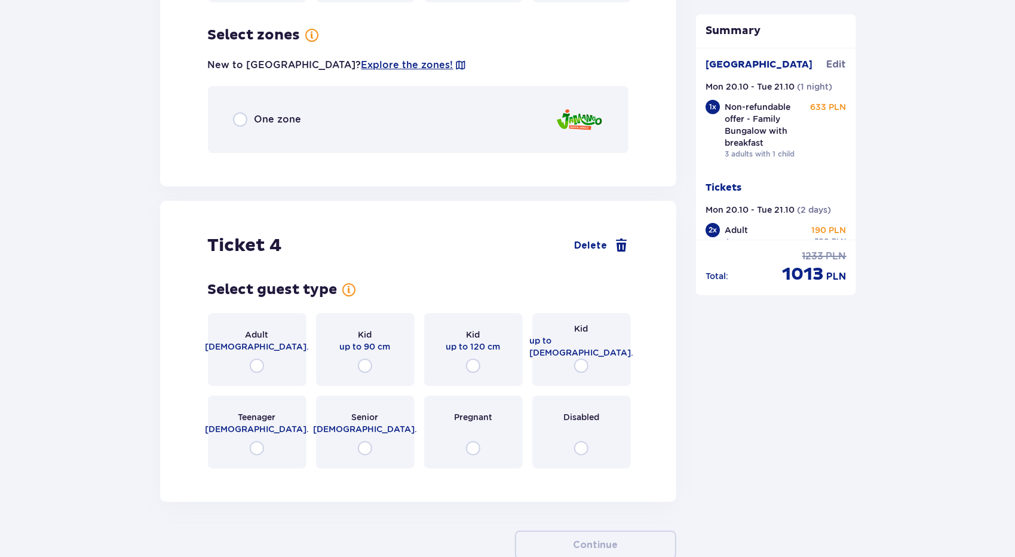
scroll to position [2943, 0]
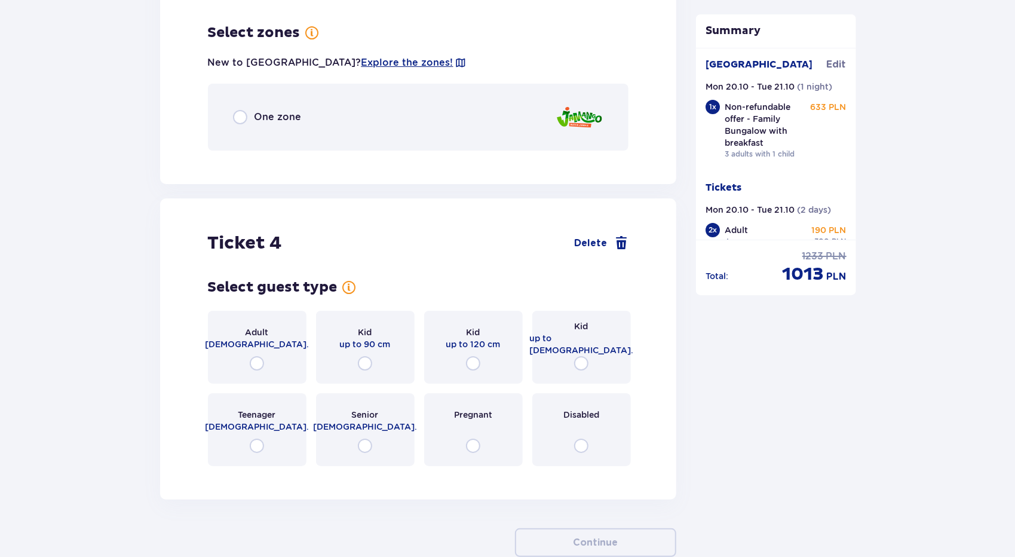
click at [375, 104] on div "One zone" at bounding box center [418, 117] width 421 height 67
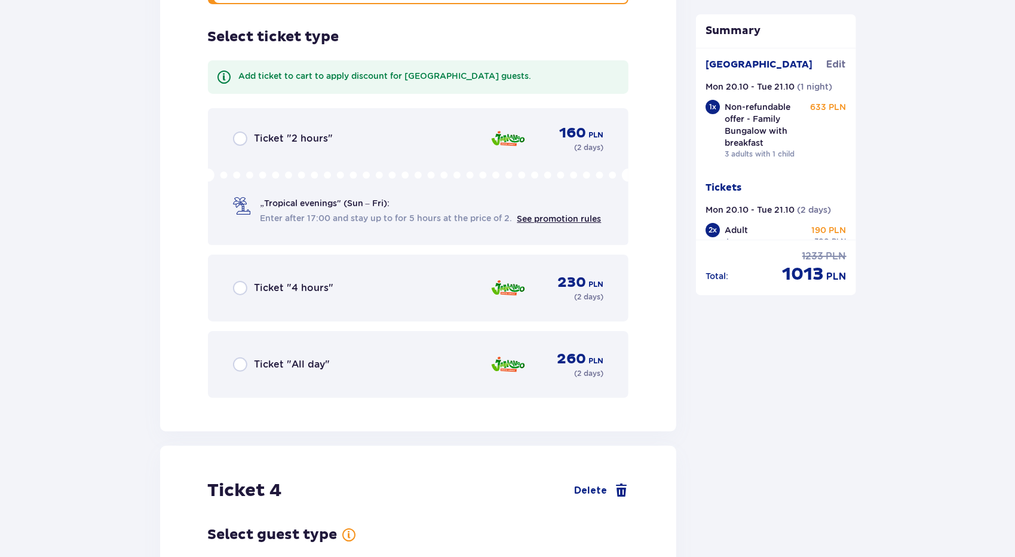
scroll to position [3093, 0]
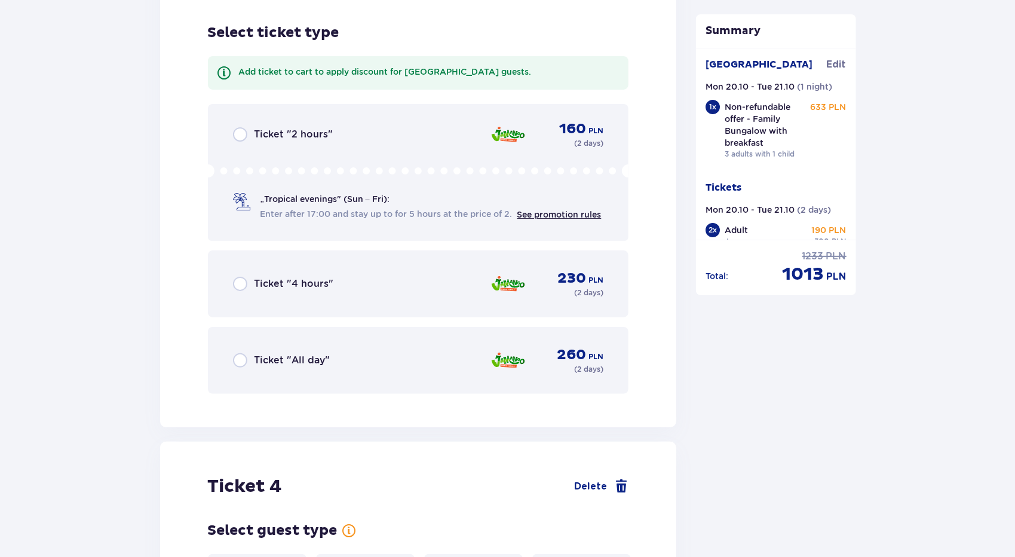
click at [300, 354] on span "Ticket "All day"" at bounding box center [292, 360] width 76 height 13
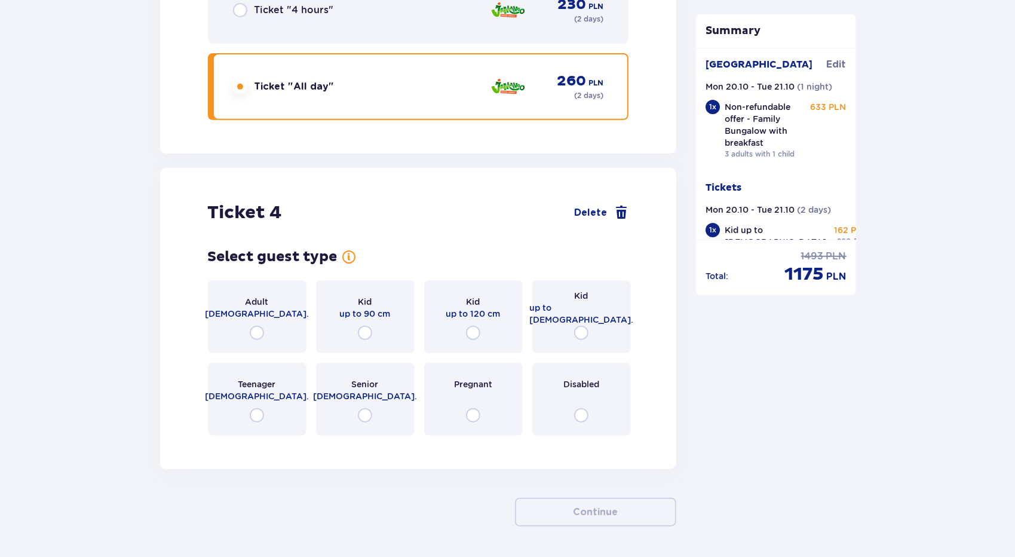
scroll to position [3399, 0]
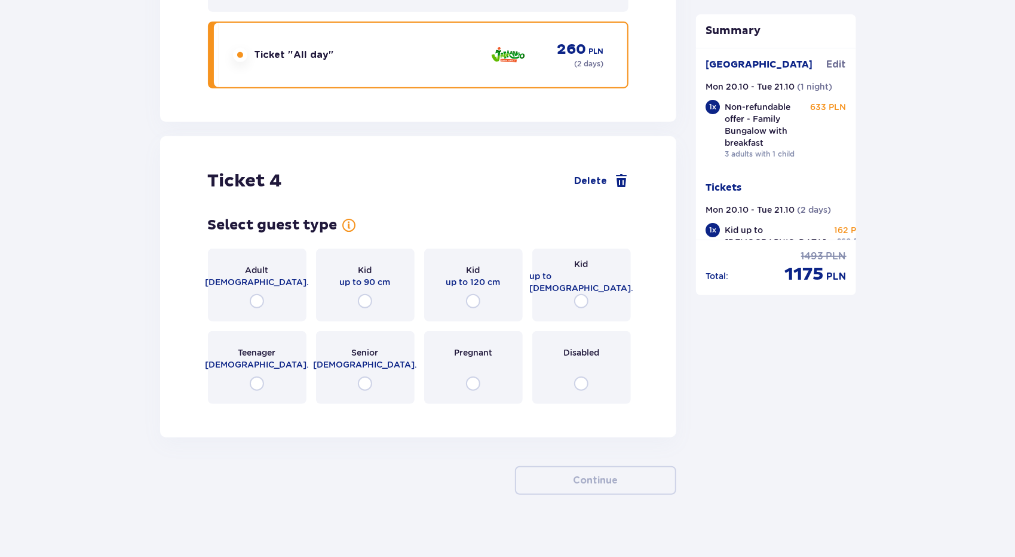
click at [589, 299] on div "Kid up to [DEMOGRAPHIC_DATA]." at bounding box center [581, 284] width 99 height 73
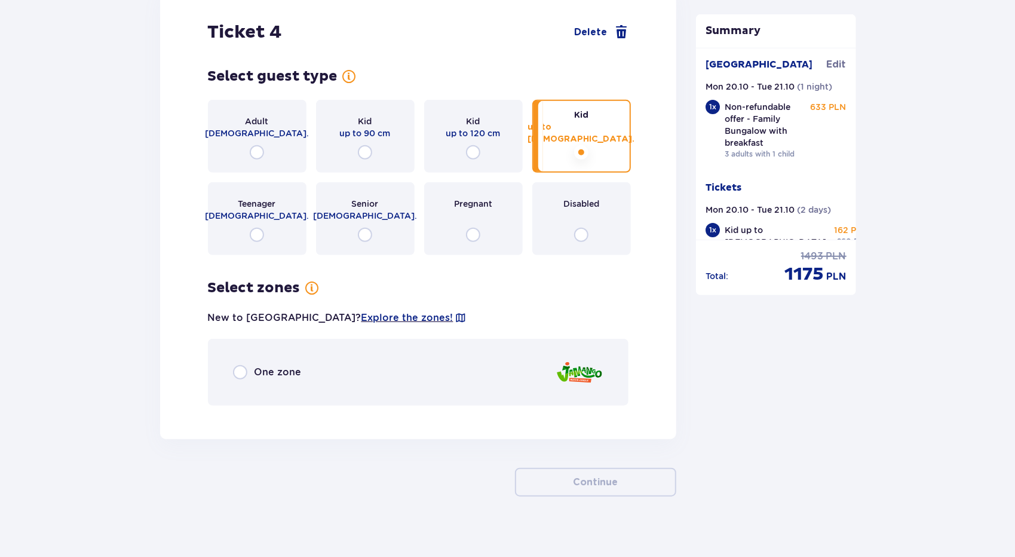
scroll to position [3549, 0]
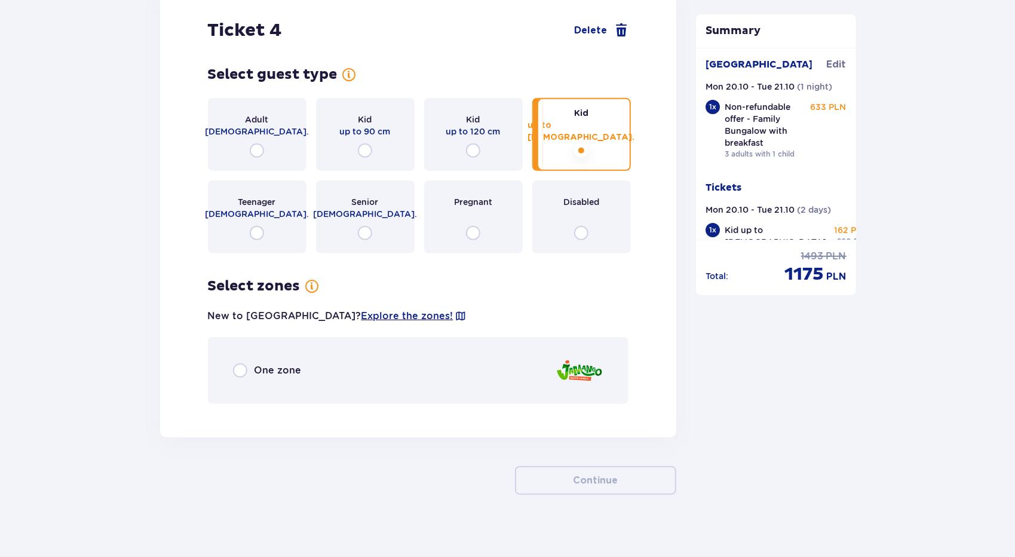
click at [386, 389] on div "One zone" at bounding box center [418, 370] width 421 height 67
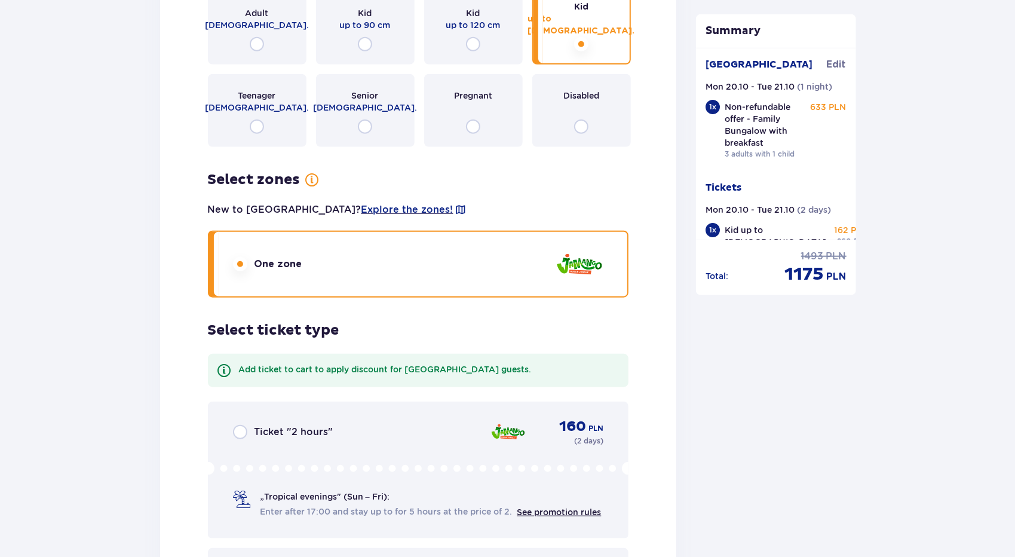
click at [382, 376] on div "Select guest type for ticket number 4 Adult [DEMOGRAPHIC_DATA]. Kid up to 90 cm…" at bounding box center [418, 325] width 421 height 732
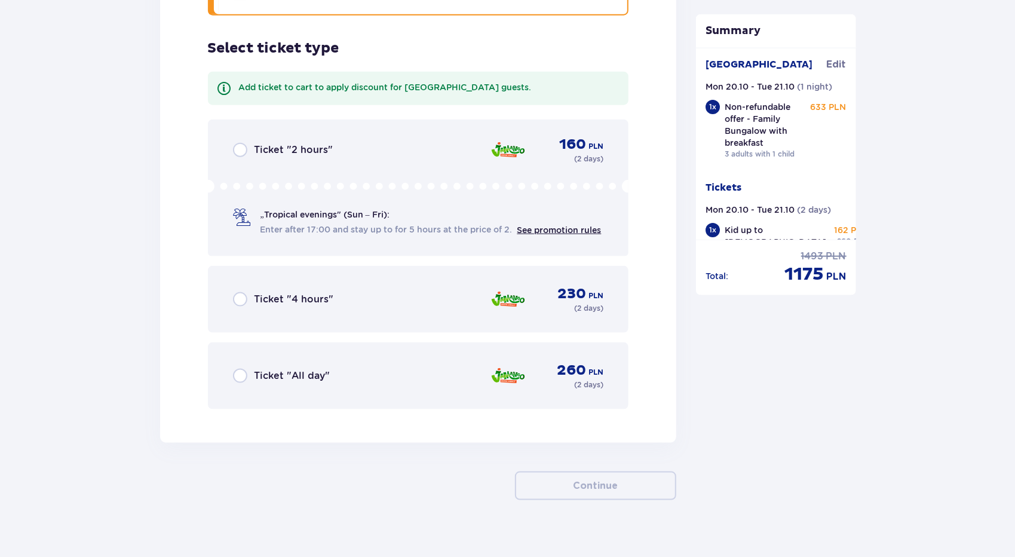
scroll to position [3943, 0]
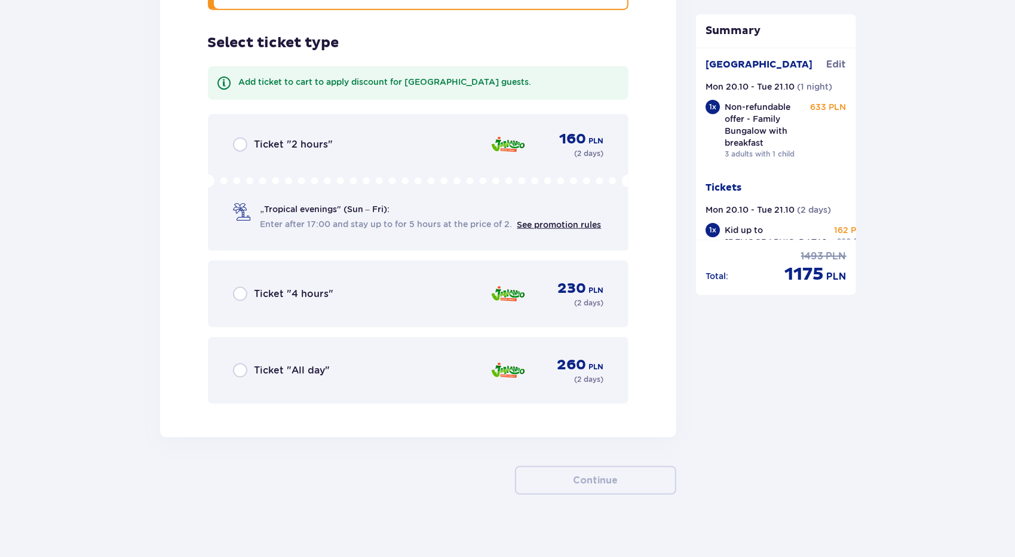
click at [382, 376] on div "Ticket "All day" 260 PLN ( 2 days )" at bounding box center [418, 370] width 421 height 67
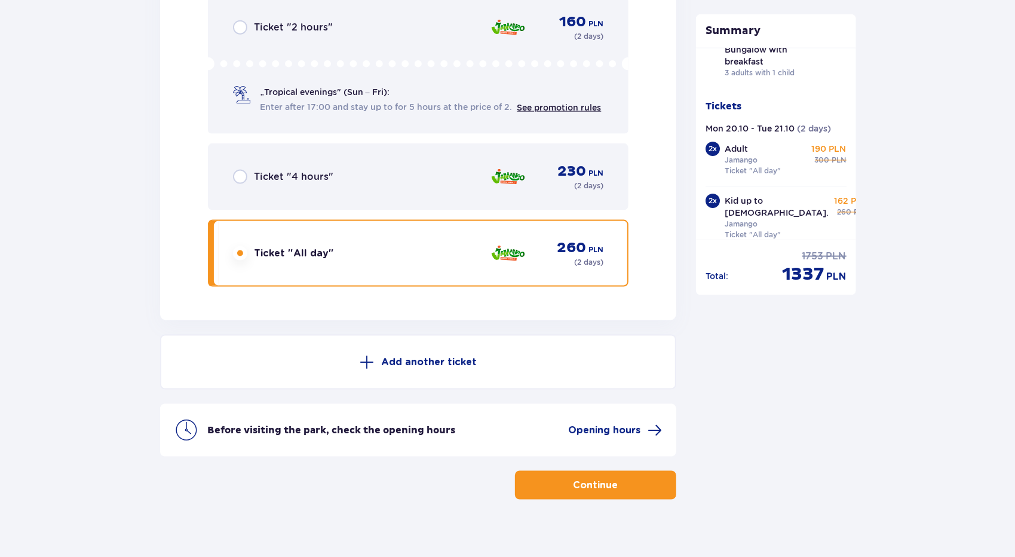
scroll to position [4064, 0]
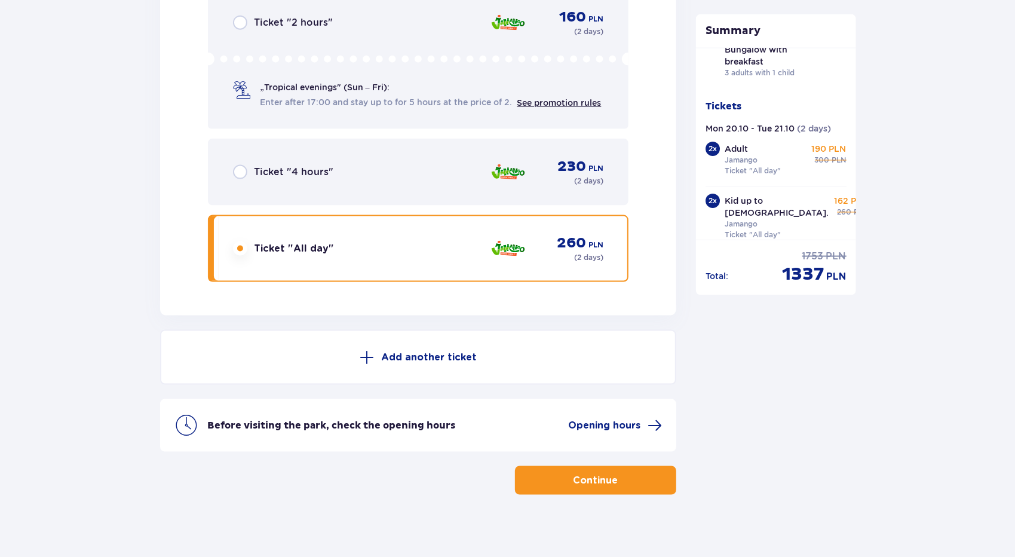
click at [637, 476] on button "Continue" at bounding box center [595, 480] width 161 height 29
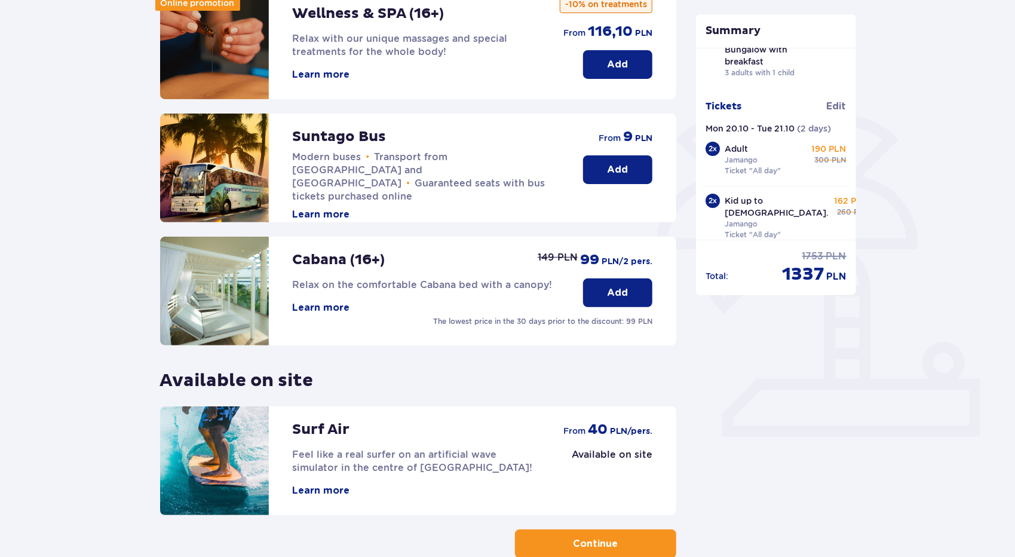
scroll to position [74, 0]
